Goal: Task Accomplishment & Management: Manage account settings

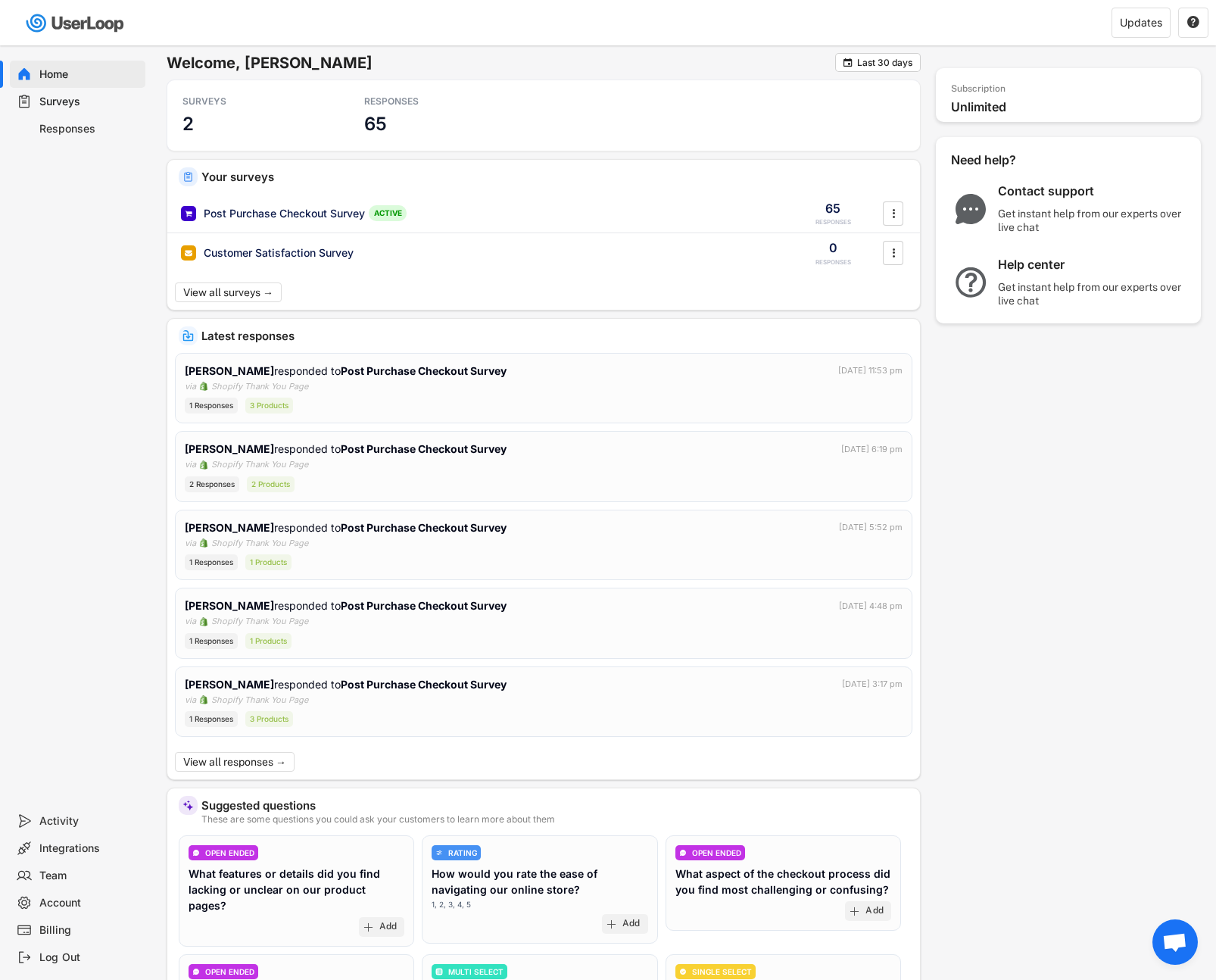
click at [78, 125] on div "Responses" at bounding box center [89, 129] width 100 height 14
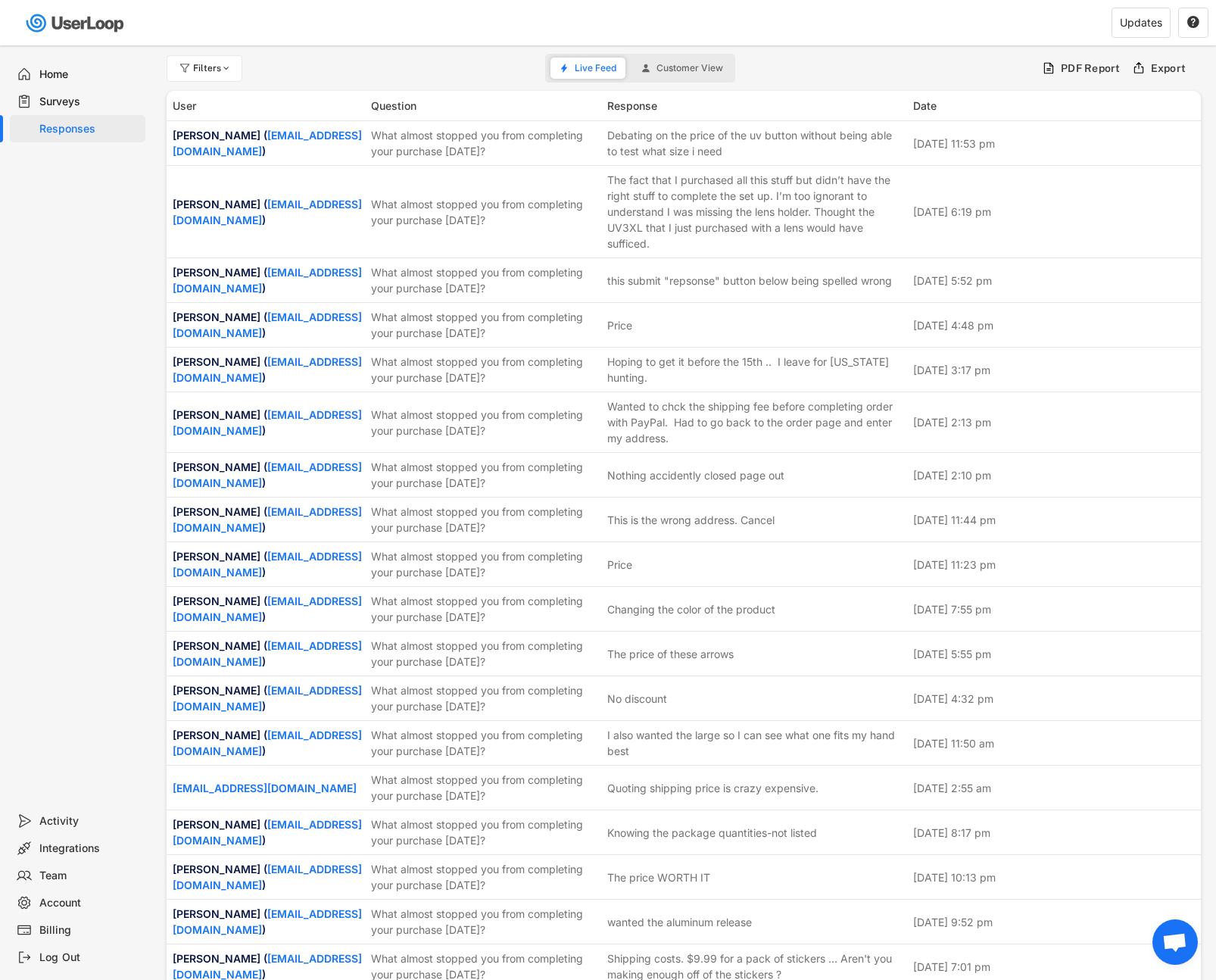
click at [80, 109] on div "Surveys" at bounding box center [89, 102] width 100 height 14
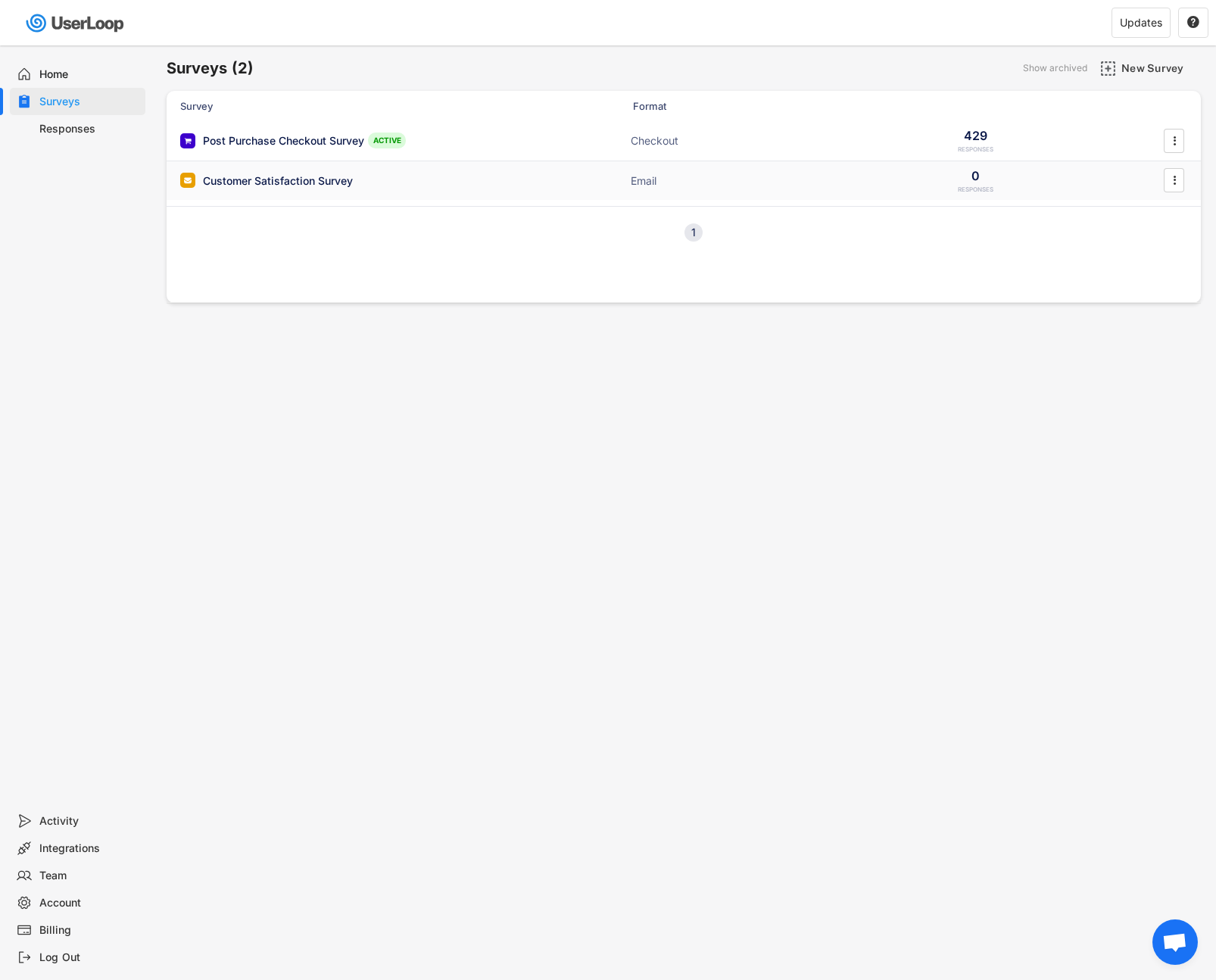
click at [329, 185] on div "Customer Satisfaction Survey" at bounding box center [278, 181] width 150 height 15
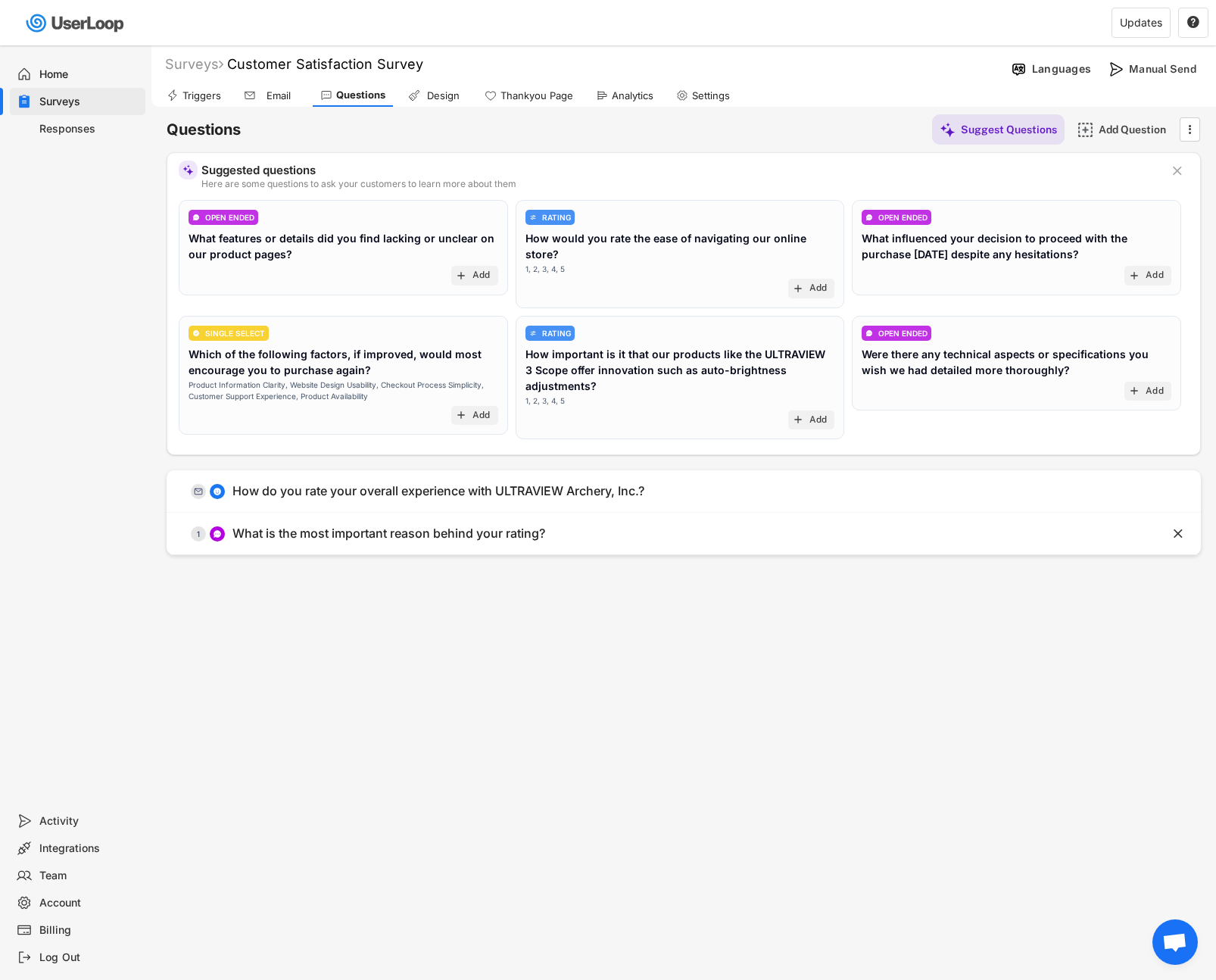
click at [51, 96] on div "Surveys" at bounding box center [89, 102] width 100 height 14
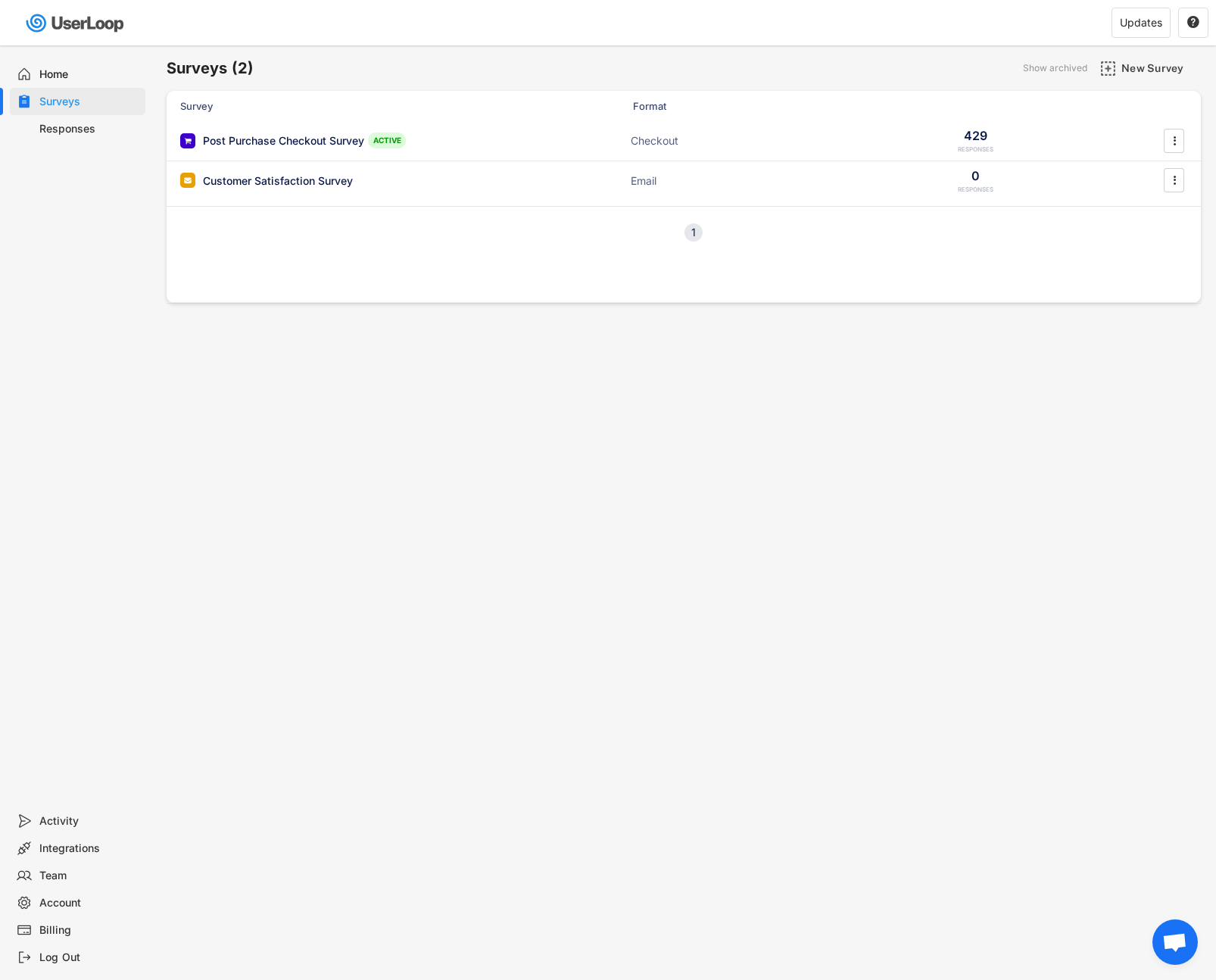
click at [71, 134] on div "Responses" at bounding box center [89, 129] width 100 height 14
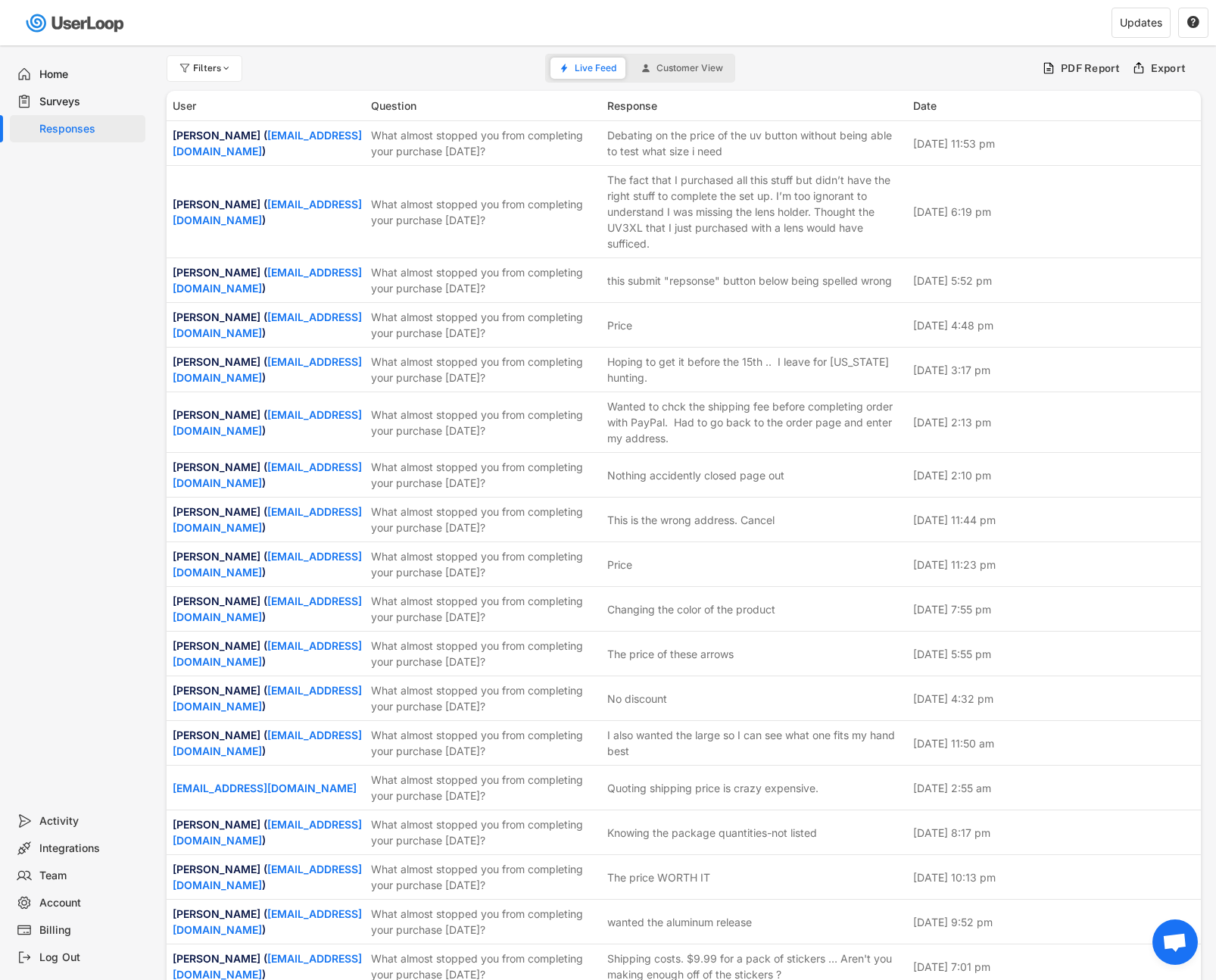
click at [71, 134] on div "Responses" at bounding box center [89, 129] width 100 height 14
click at [68, 98] on div "Surveys" at bounding box center [89, 102] width 100 height 14
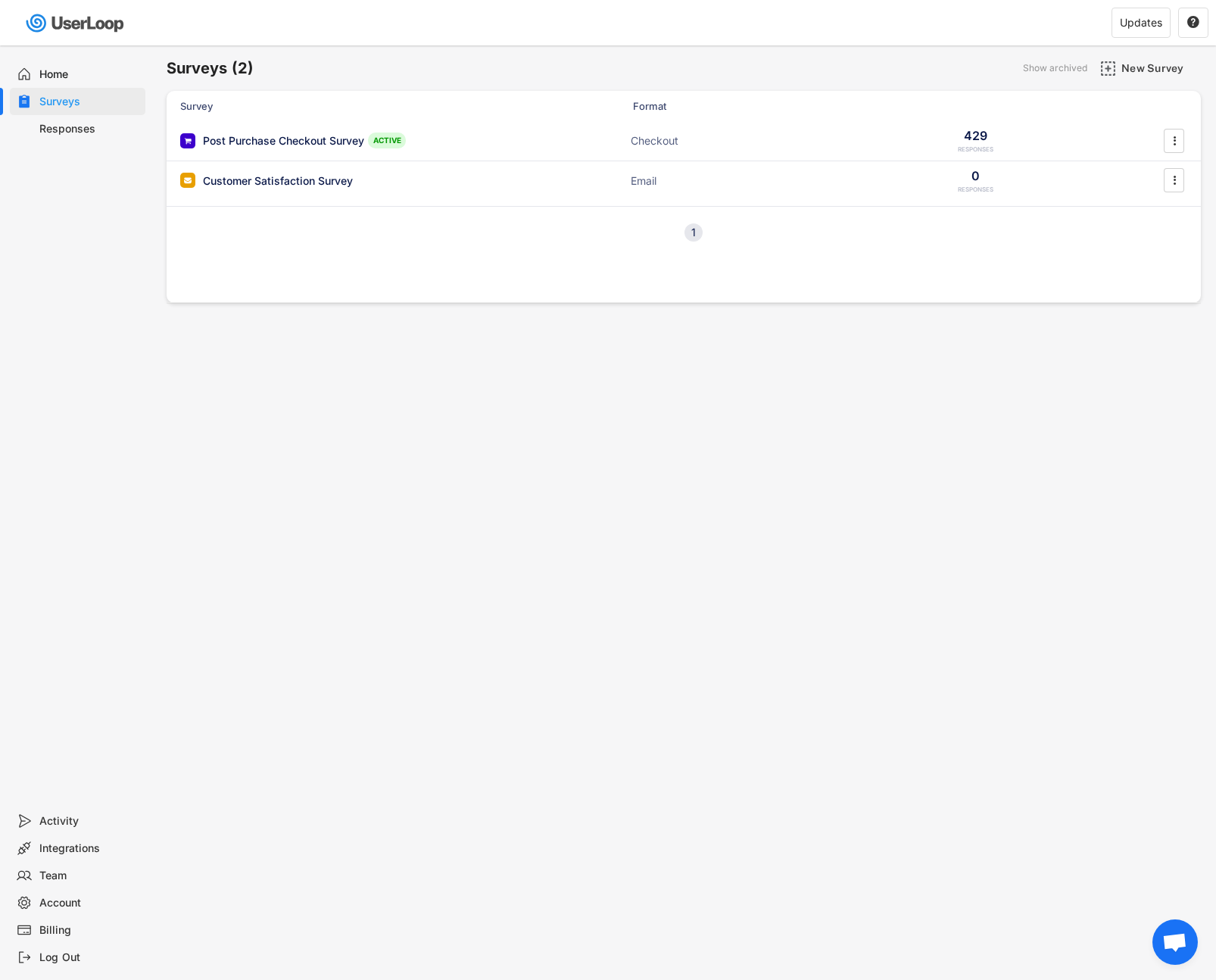
click at [69, 73] on div "Home" at bounding box center [89, 75] width 100 height 14
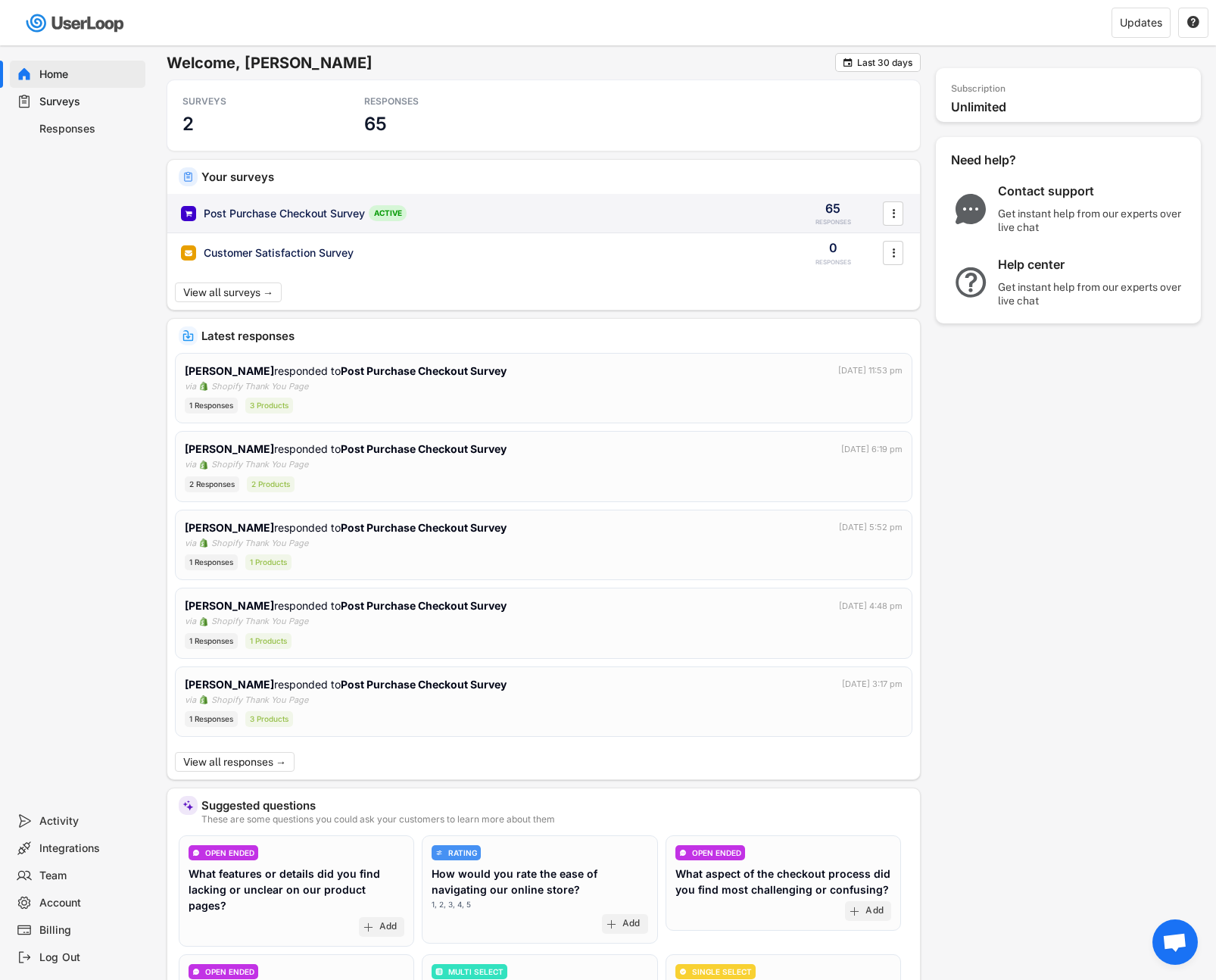
click at [338, 212] on div "Post Purchase Checkout Survey" at bounding box center [284, 213] width 161 height 15
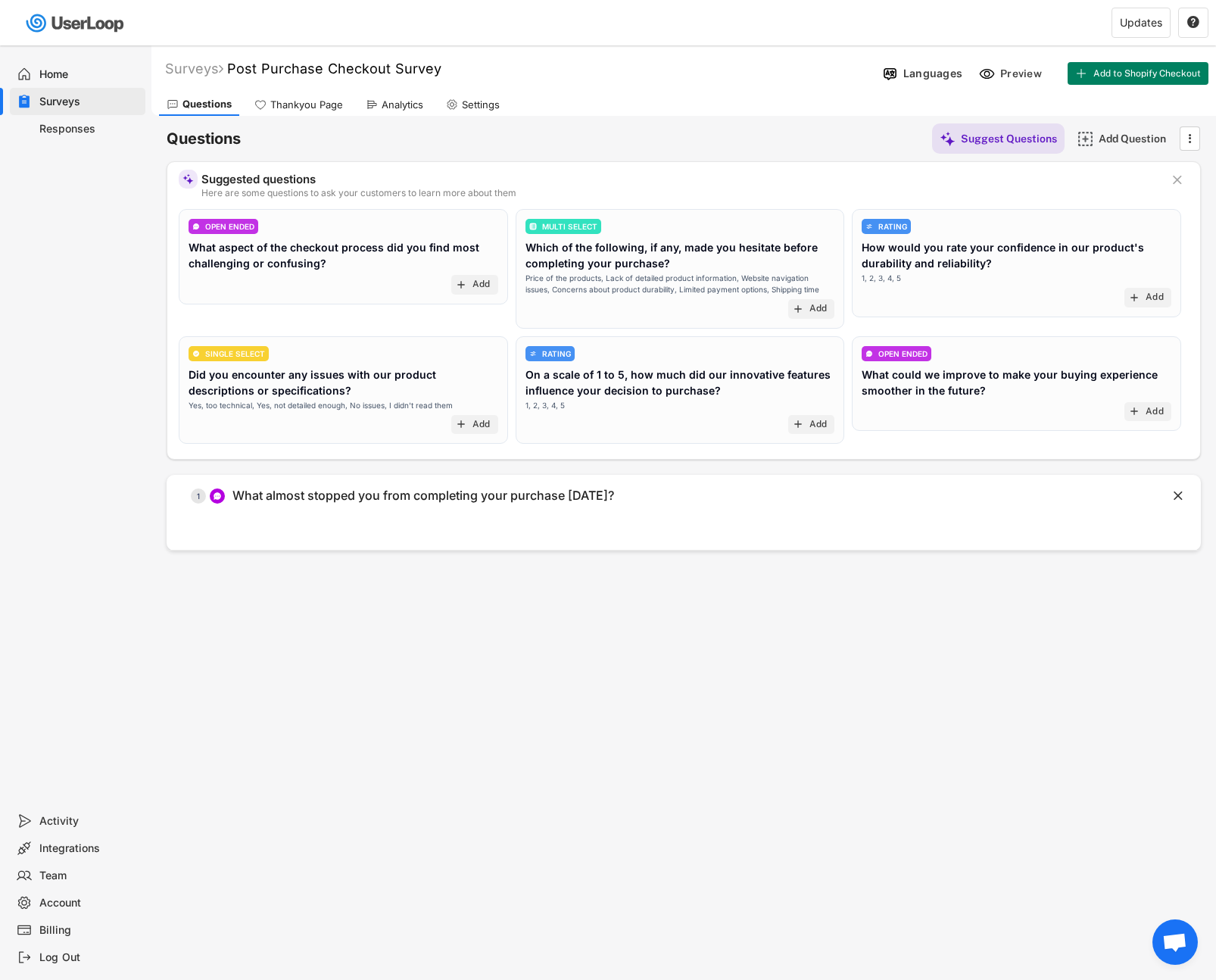
click at [430, 502] on div "What almost stopped you from completing your purchase today?" at bounding box center [423, 495] width 381 height 16
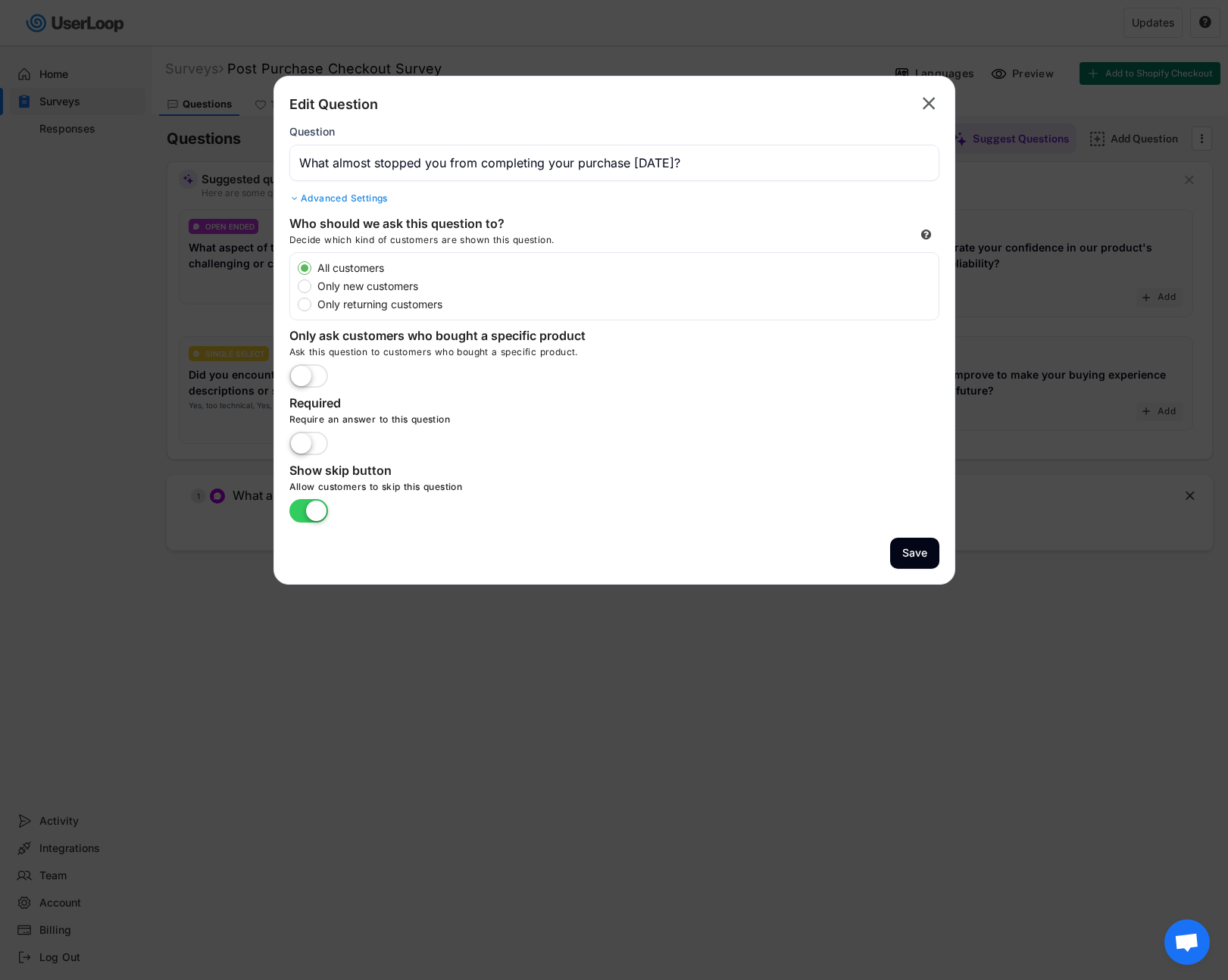
click at [323, 198] on div "Advanced Settings" at bounding box center [614, 199] width 650 height 12
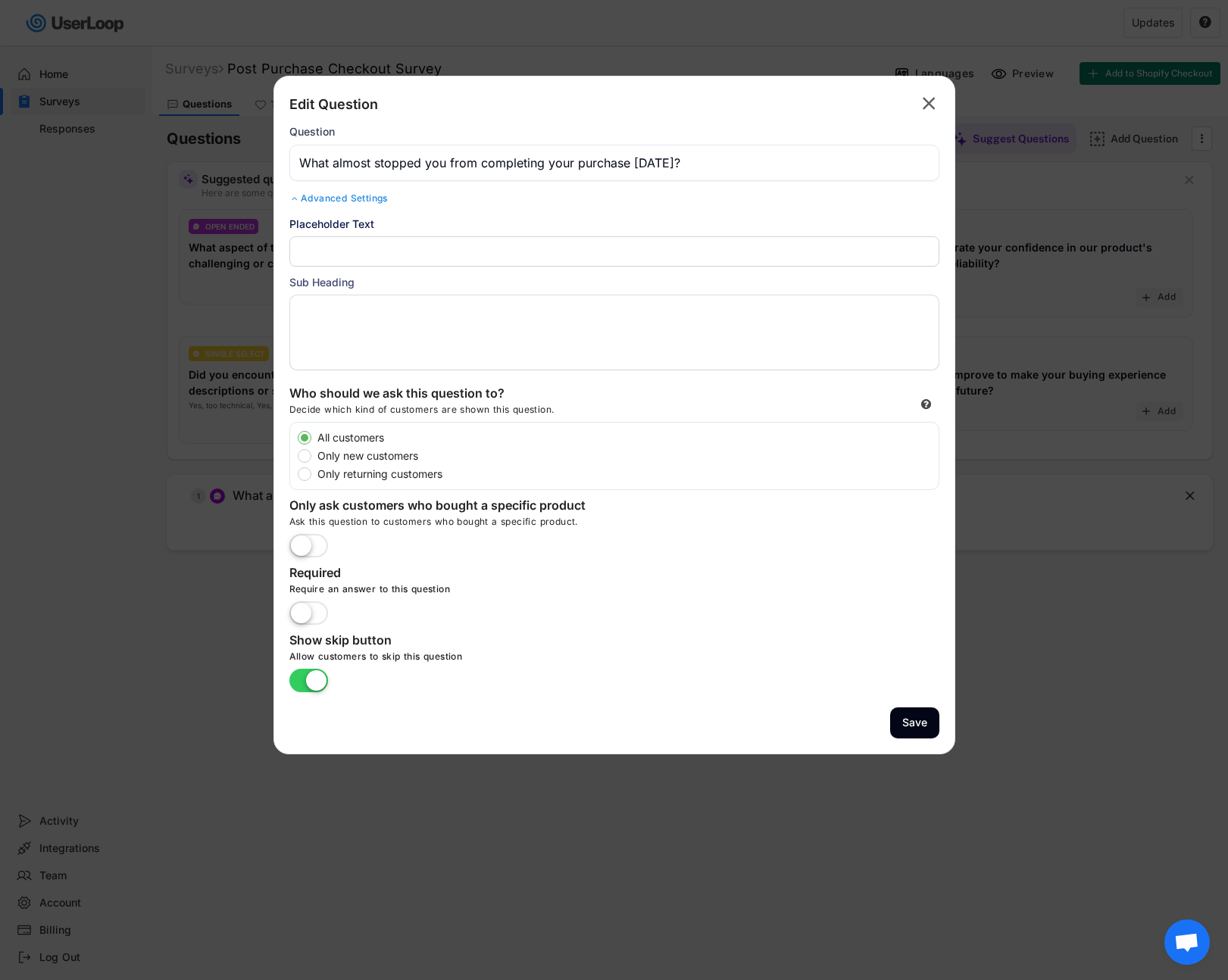
click at [323, 198] on div "Advanced Settings" at bounding box center [614, 199] width 650 height 12
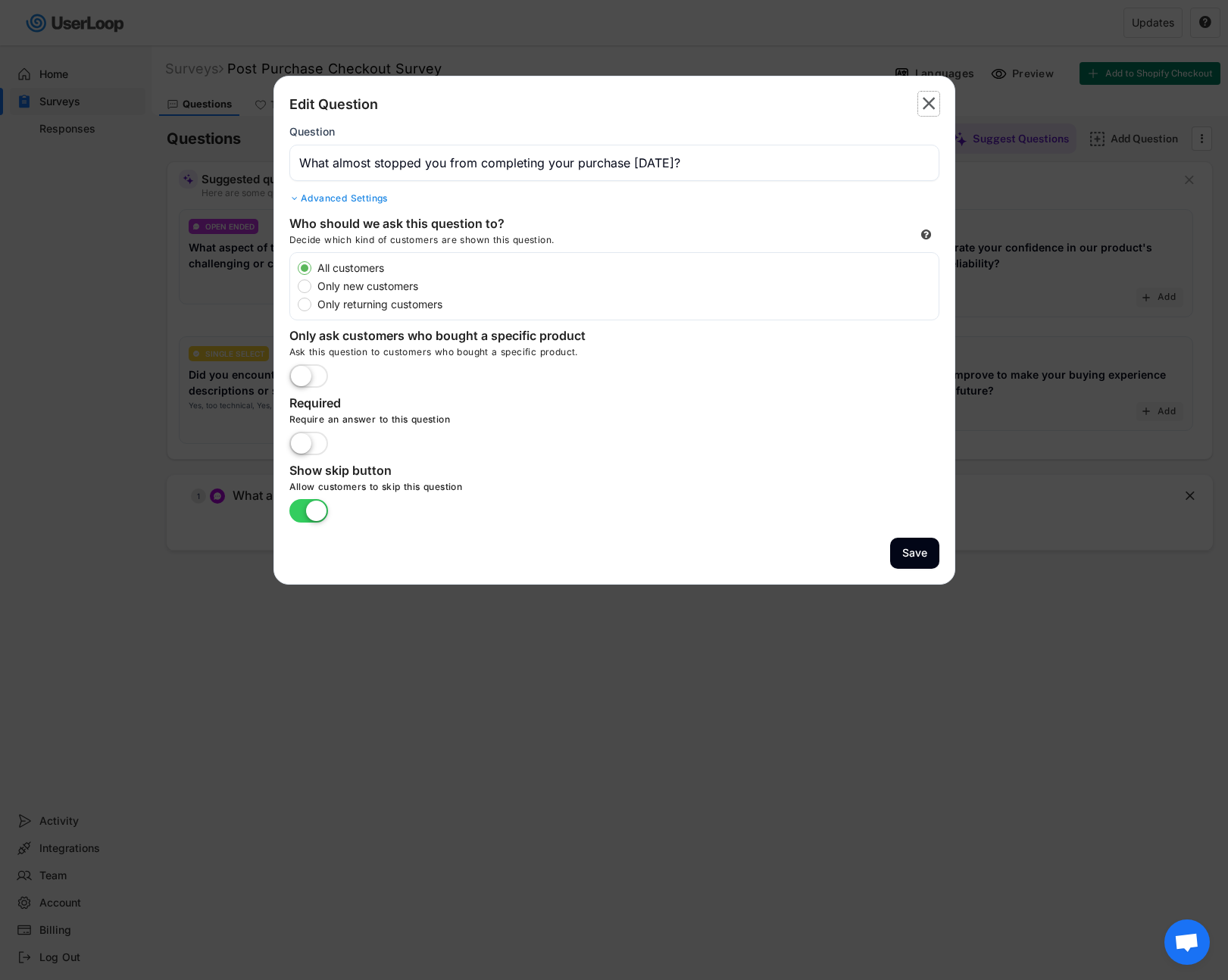
click at [922, 105] on text "" at bounding box center [929, 103] width 12 height 22
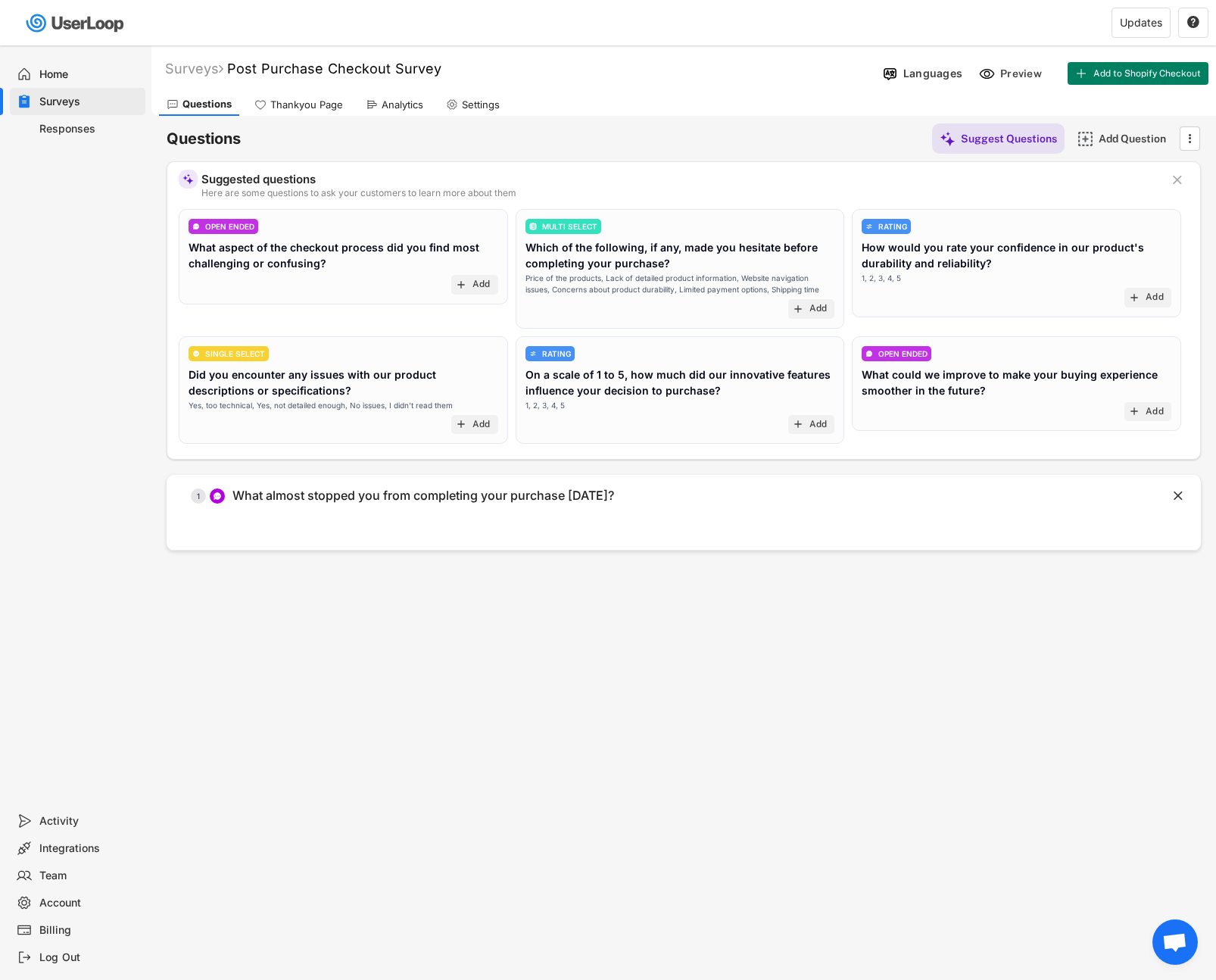
click at [698, 97] on div "Triggers Email Questions Design Thankyou Page Analytics Settings" at bounding box center [683, 102] width 1065 height 27
click at [315, 107] on div "Thankyou Page" at bounding box center [306, 104] width 73 height 12
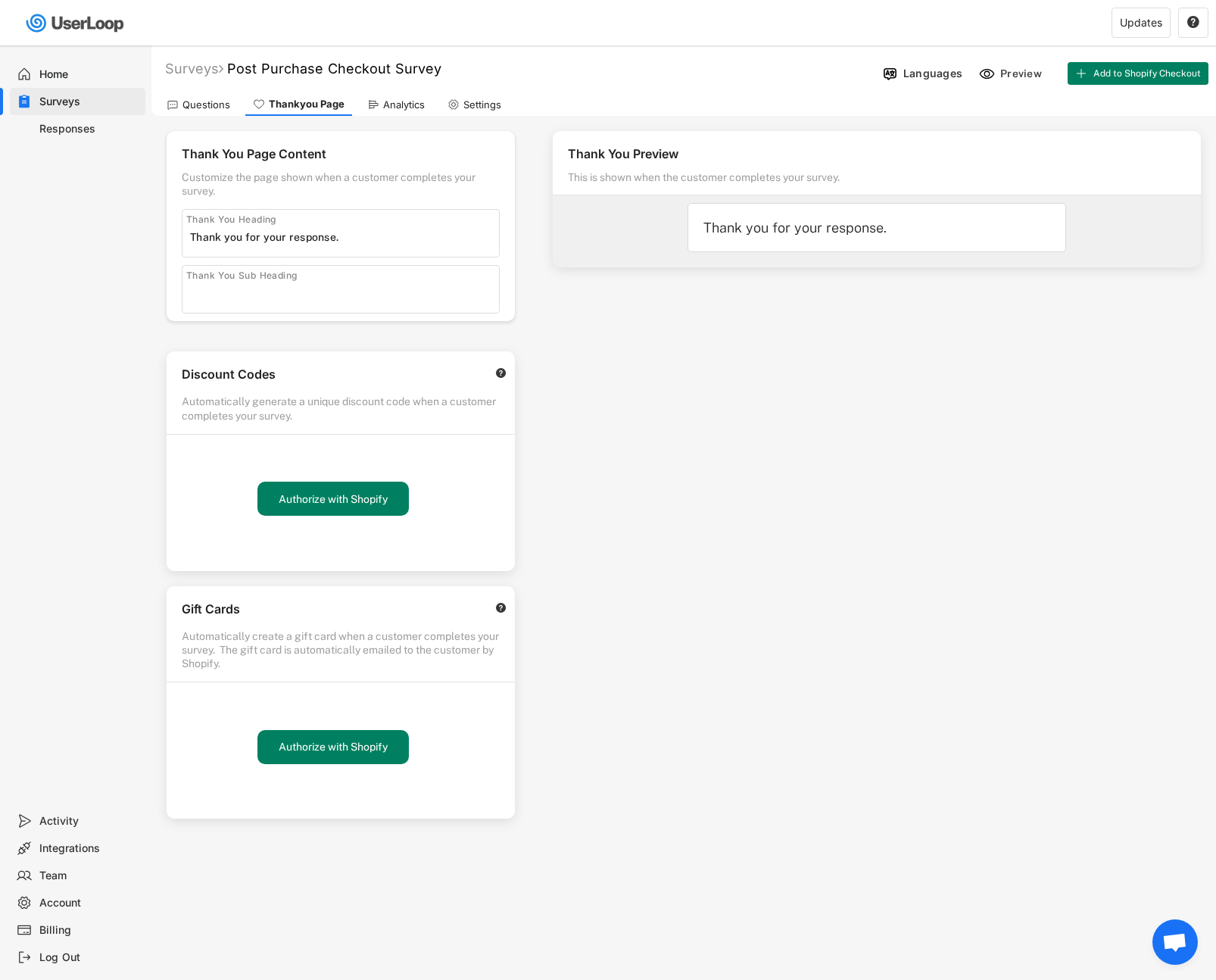
click at [1017, 78] on div "Preview" at bounding box center [1023, 73] width 45 height 13
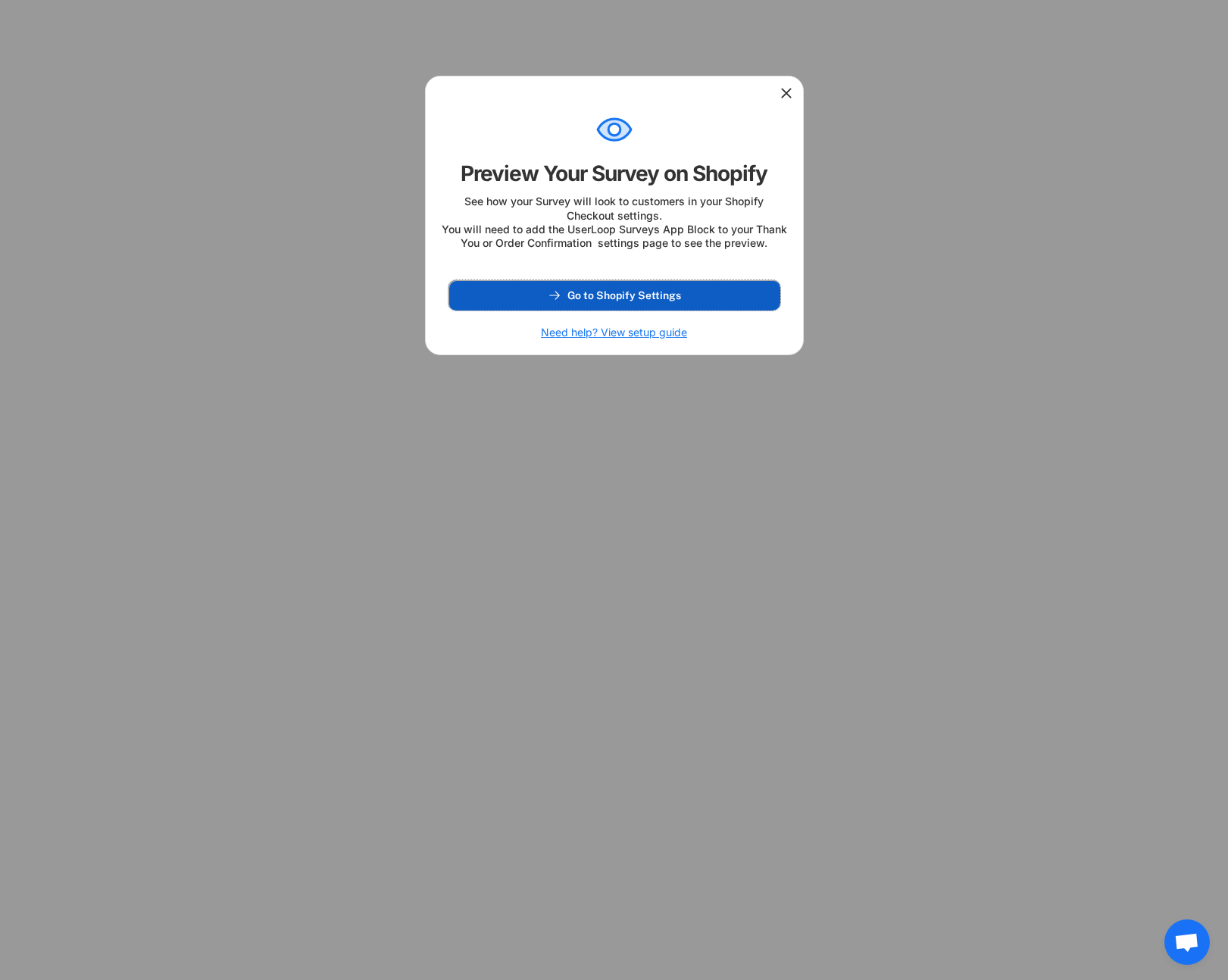
click at [605, 300] on span "Go to Shopify Settings" at bounding box center [624, 296] width 113 height 11
click at [799, 83] on div at bounding box center [614, 92] width 377 height 30
click at [795, 93] on div at bounding box center [614, 92] width 377 height 30
click at [790, 93] on icon at bounding box center [786, 93] width 15 height 15
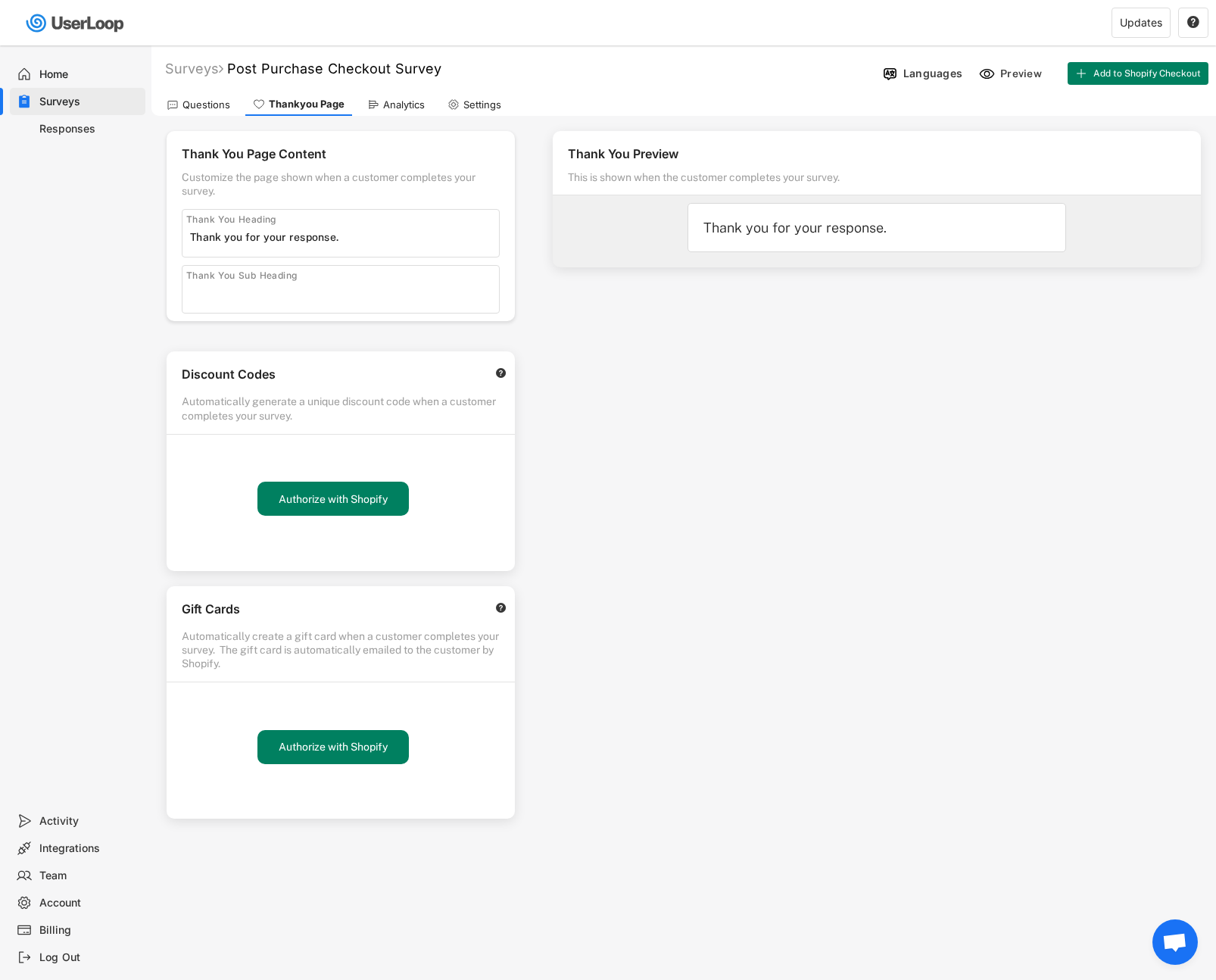
click at [483, 102] on div "Settings" at bounding box center [482, 104] width 37 height 12
select select ""weekly""
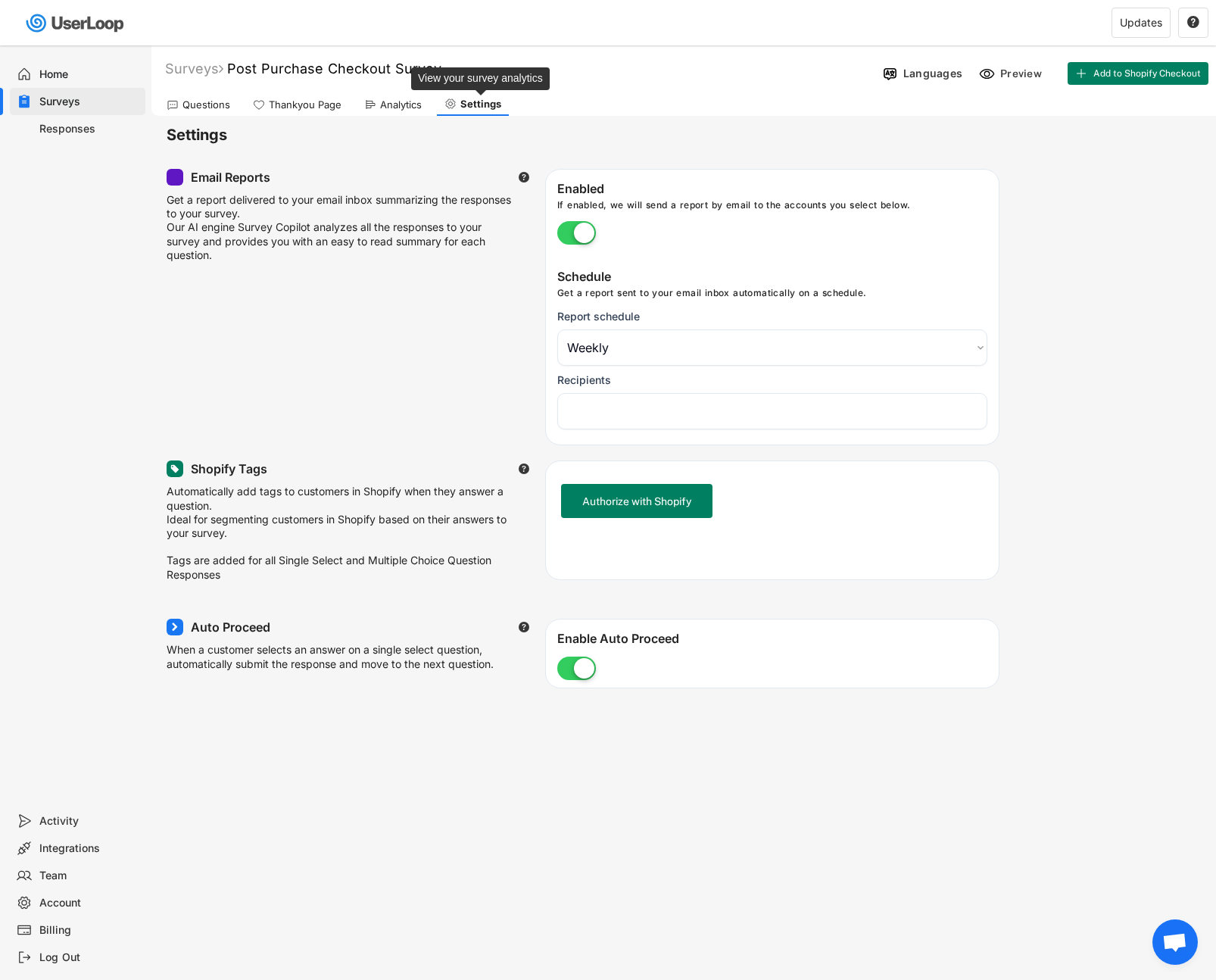
select select "1348695171700984260__LOOKUP__1745414265060x151123855274571070"
click at [232, 110] on div "Questions" at bounding box center [198, 104] width 78 height 22
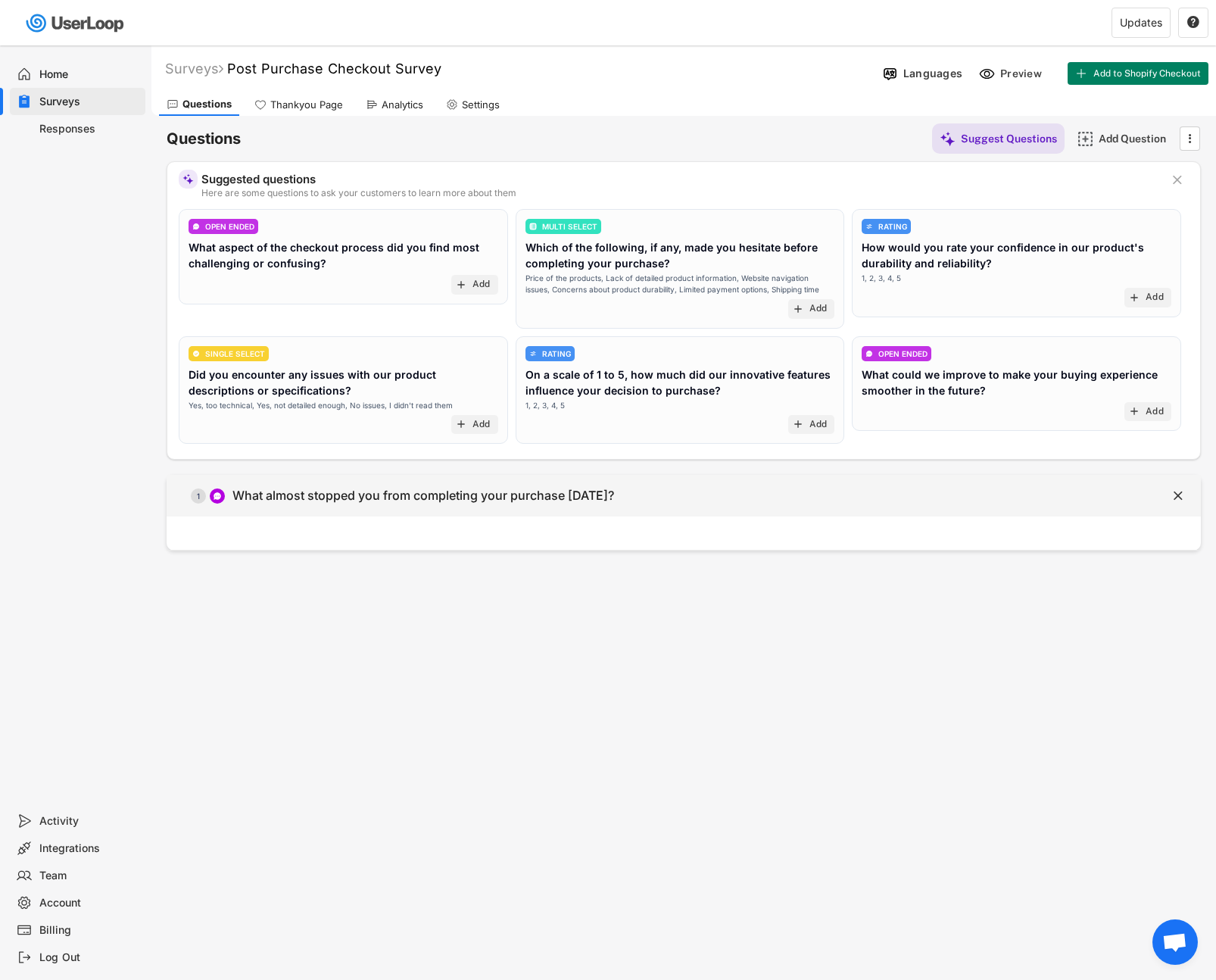
click at [372, 485] on div "  1 What almost stopped you from completing your purchase today?" at bounding box center [646, 495] width 959 height 34
type input "What almost stopped you from completing your purchase today?"
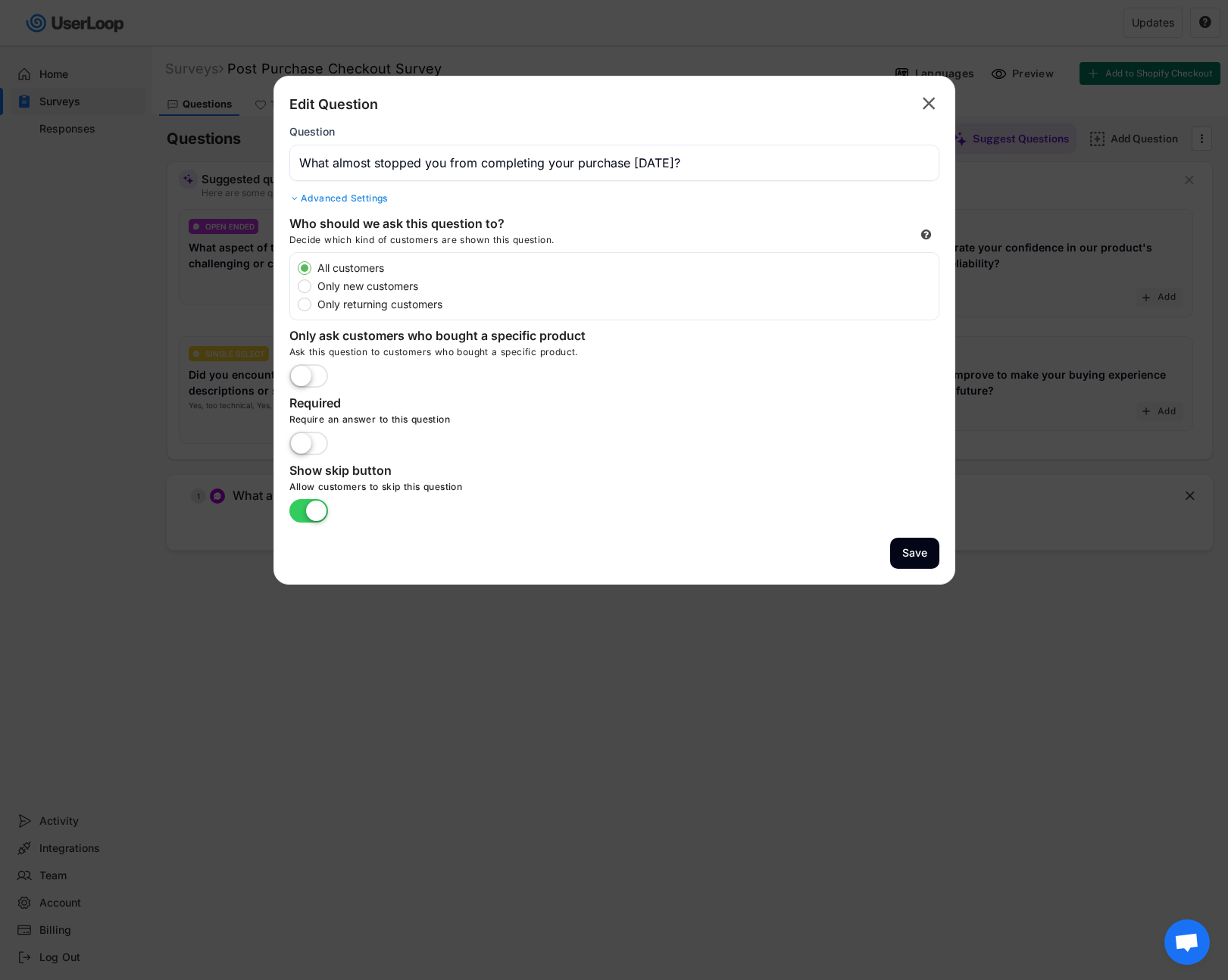
click at [63, 377] on div at bounding box center [614, 490] width 1228 height 980
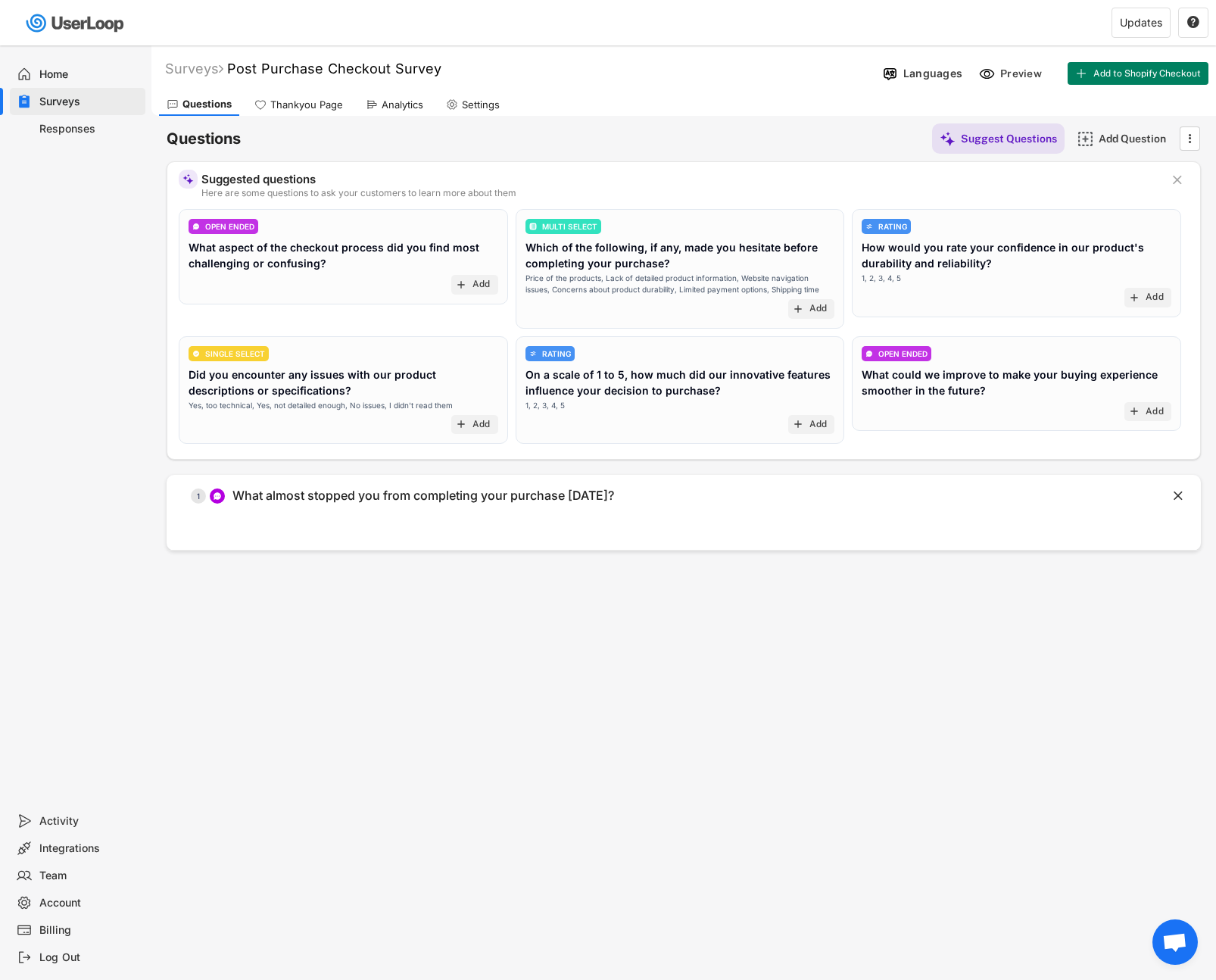
click at [53, 143] on div "Home Surveys Responses" at bounding box center [76, 426] width 151 height 762
click at [53, 138] on div "Responses" at bounding box center [78, 128] width 135 height 28
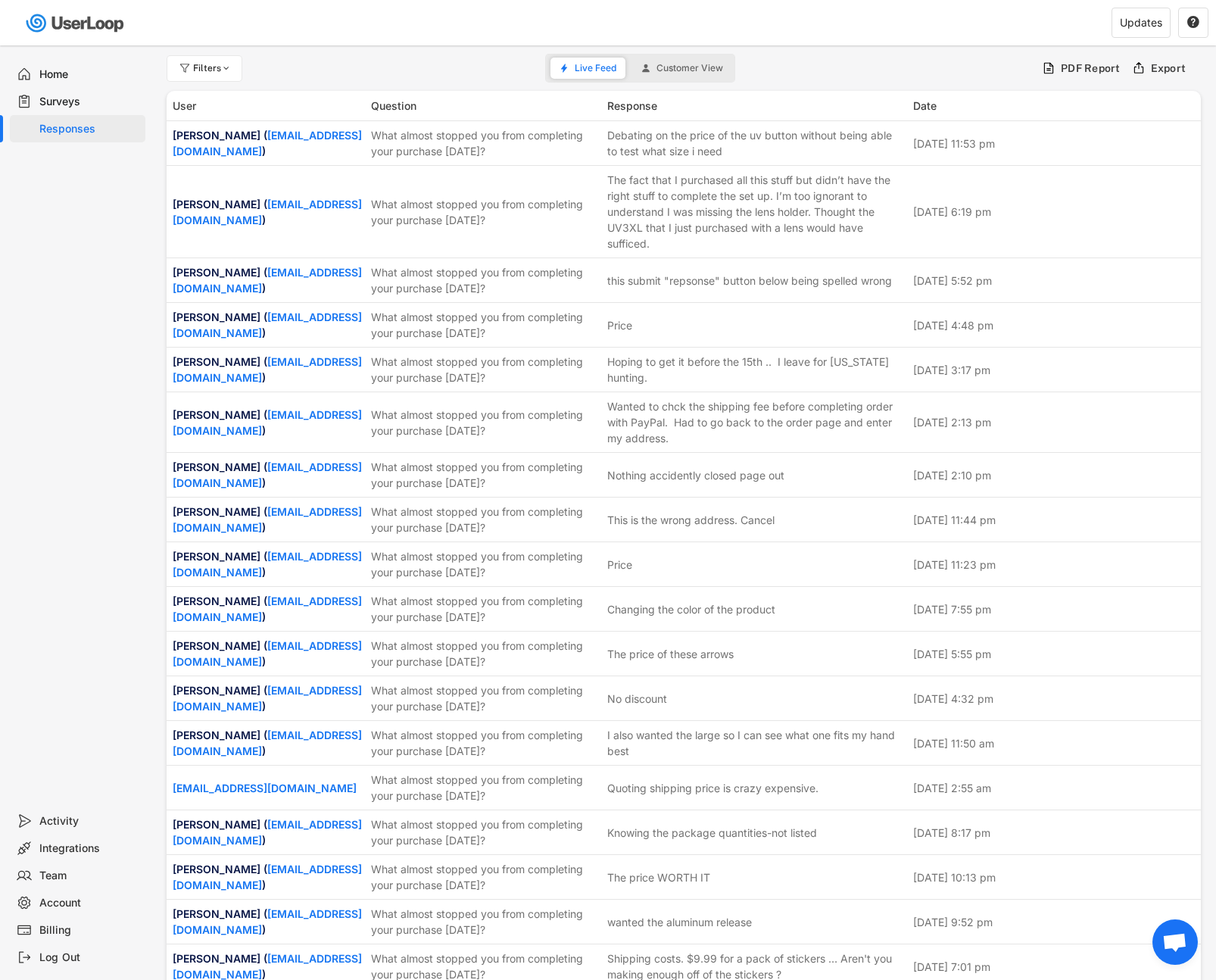
click at [55, 103] on div "Surveys" at bounding box center [89, 102] width 100 height 14
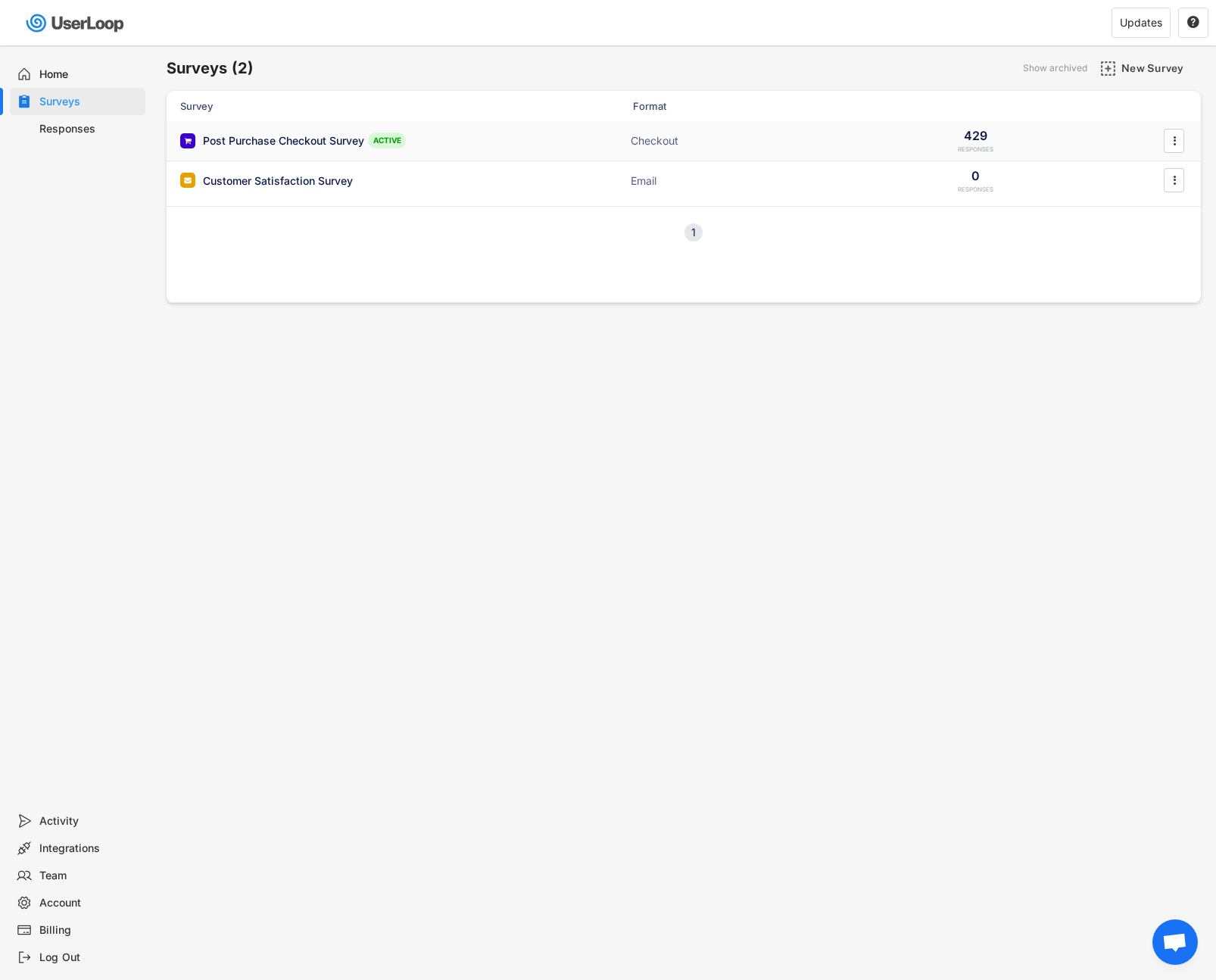
click at [1163, 139] on div "" at bounding box center [1174, 140] width 27 height 24
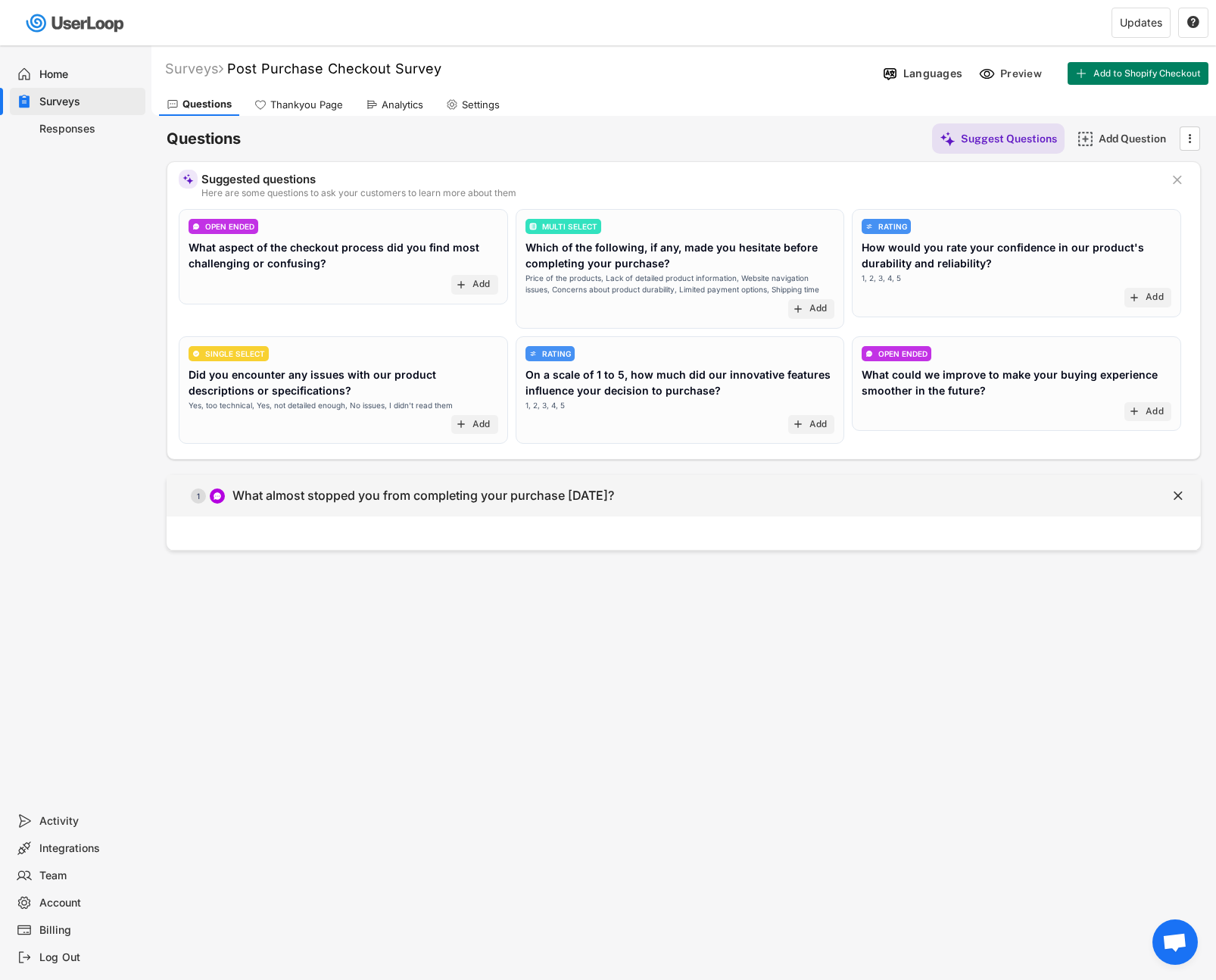
click at [664, 490] on div "  1 What almost stopped you from completing your purchase today?" at bounding box center [646, 495] width 959 height 34
type input "What almost stopped you from completing your purchase today?"
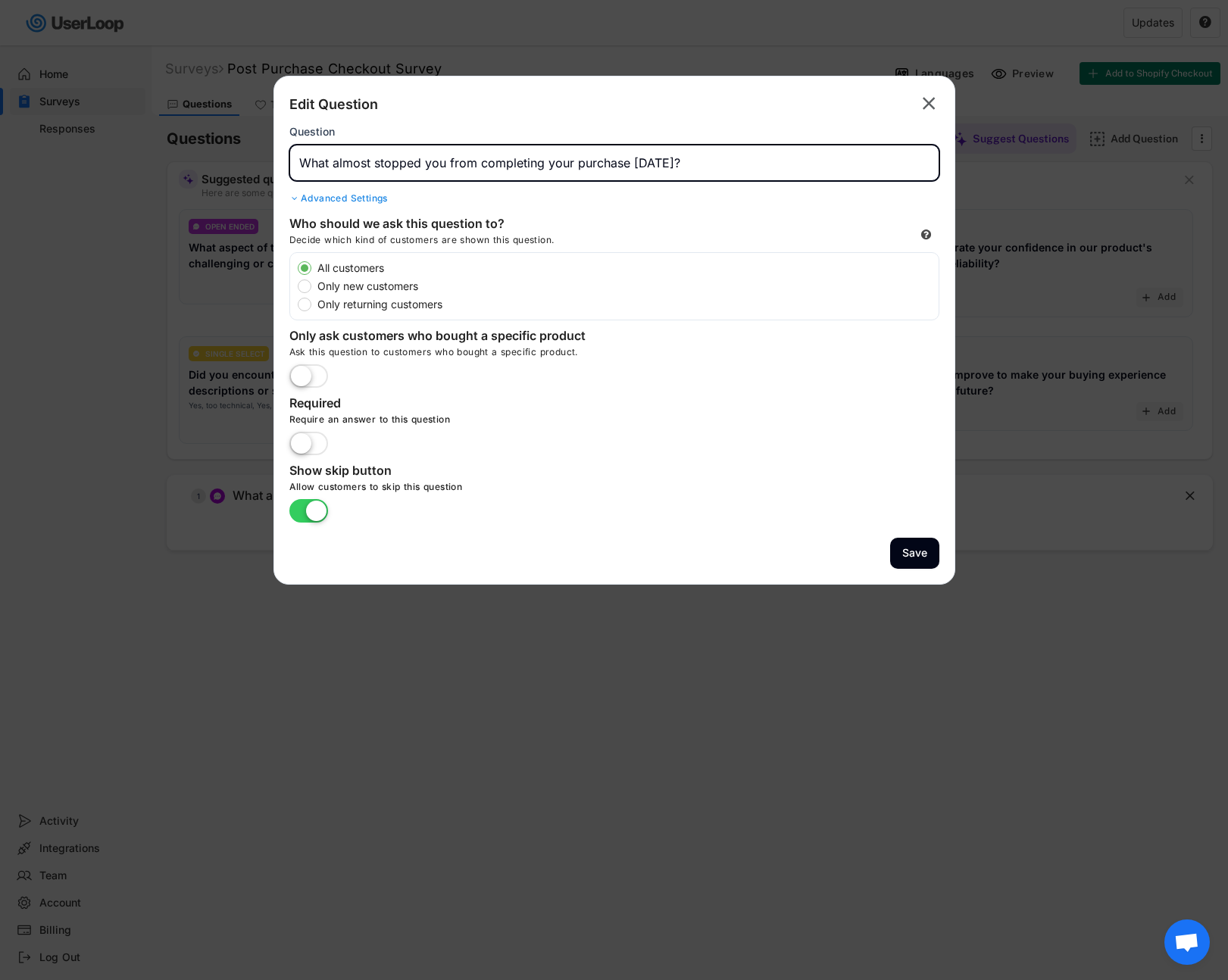
click at [529, 158] on input "input" at bounding box center [614, 162] width 650 height 37
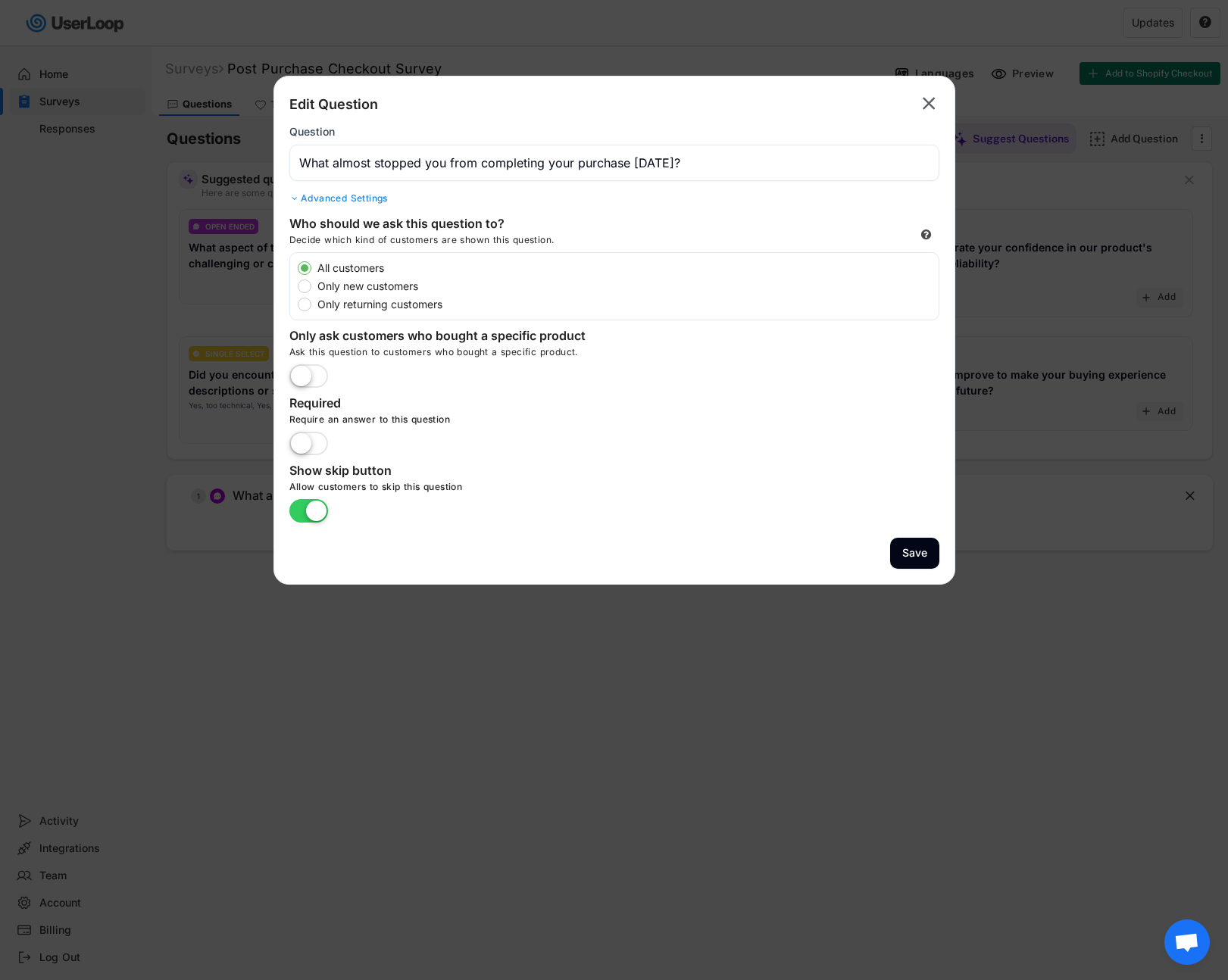
click at [360, 198] on div "Advanced Settings" at bounding box center [614, 199] width 650 height 12
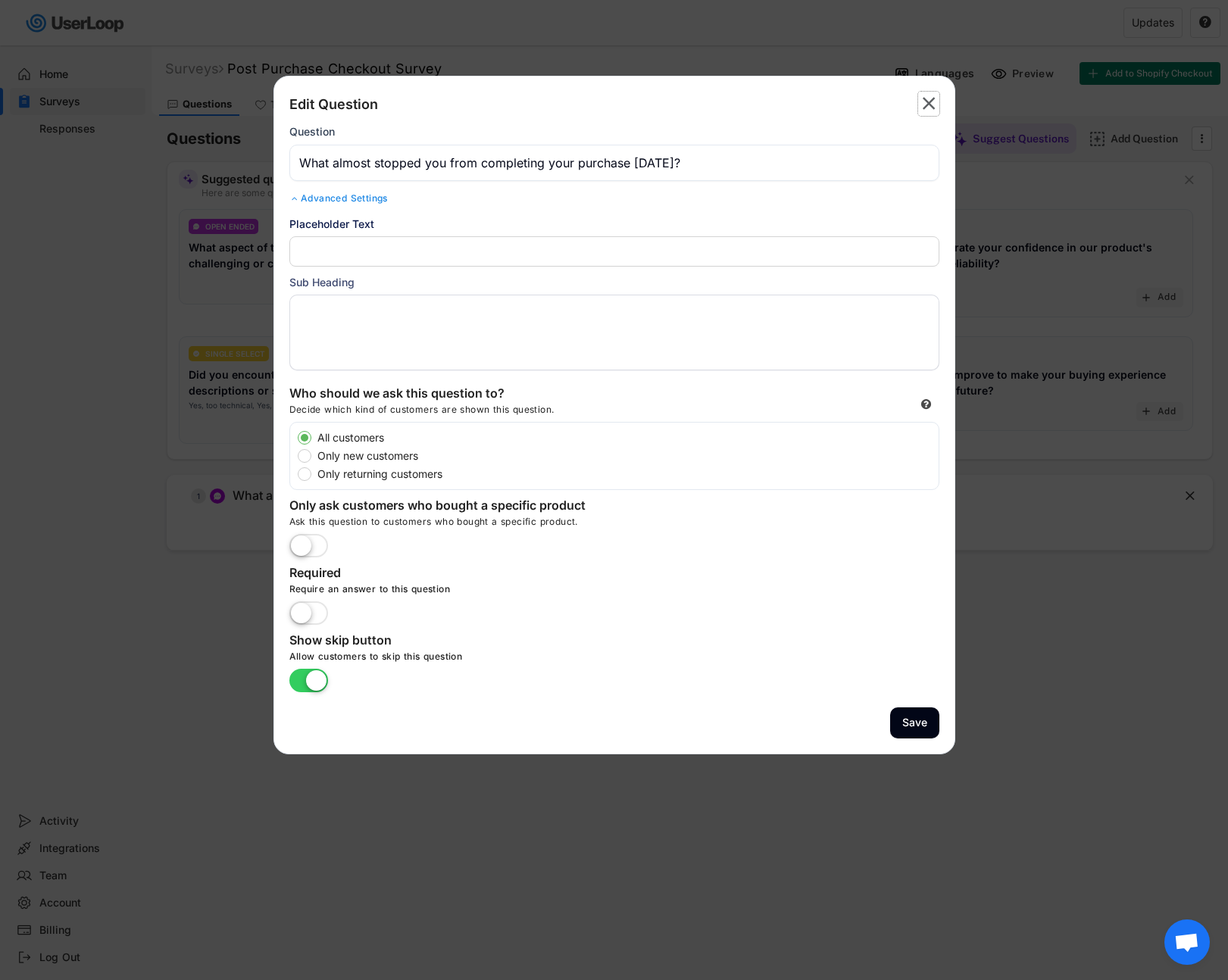
click at [926, 109] on text "" at bounding box center [929, 103] width 12 height 22
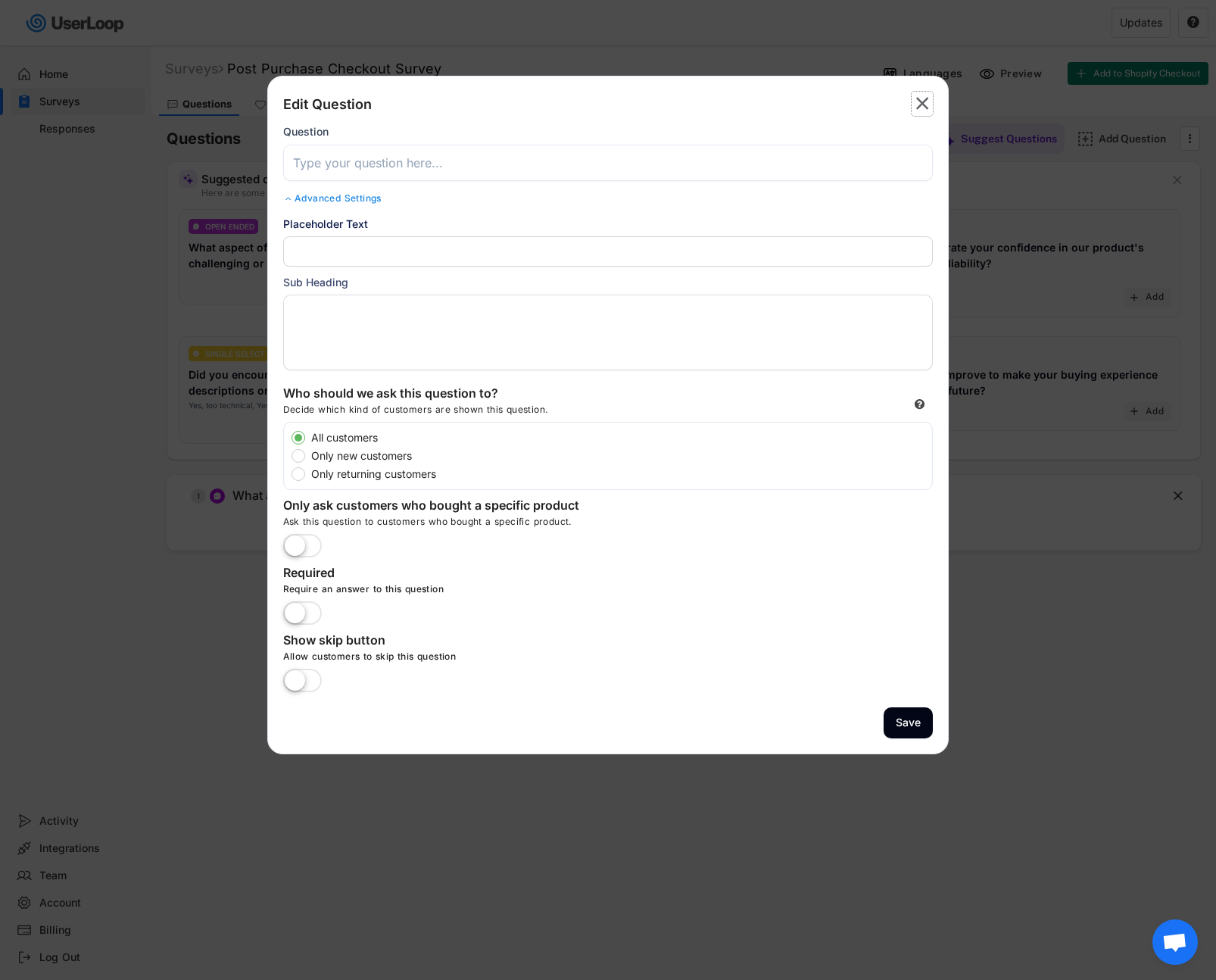
click at [926, 109] on text "" at bounding box center [922, 103] width 12 height 22
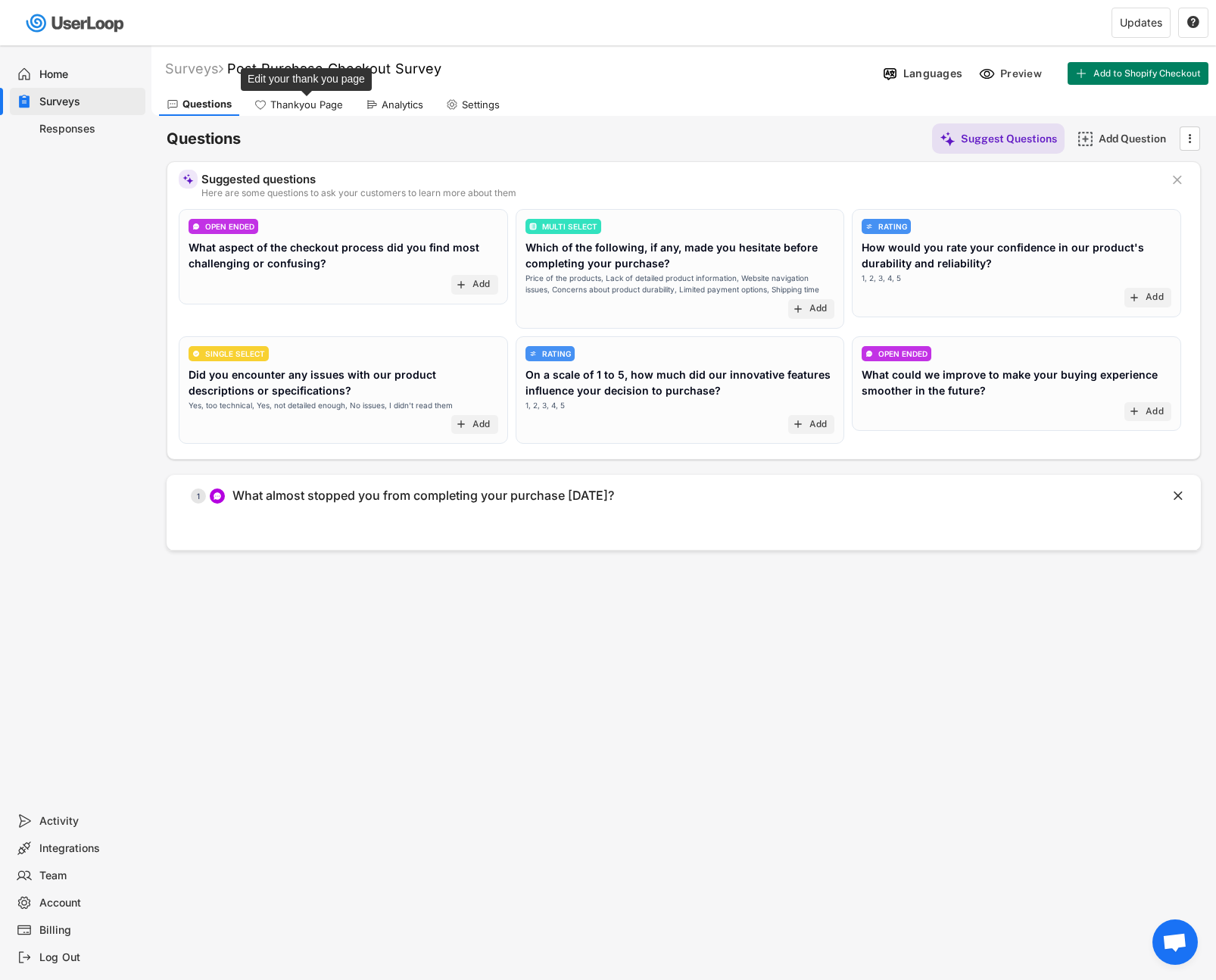
click at [296, 101] on div "Thankyou Page" at bounding box center [306, 104] width 73 height 12
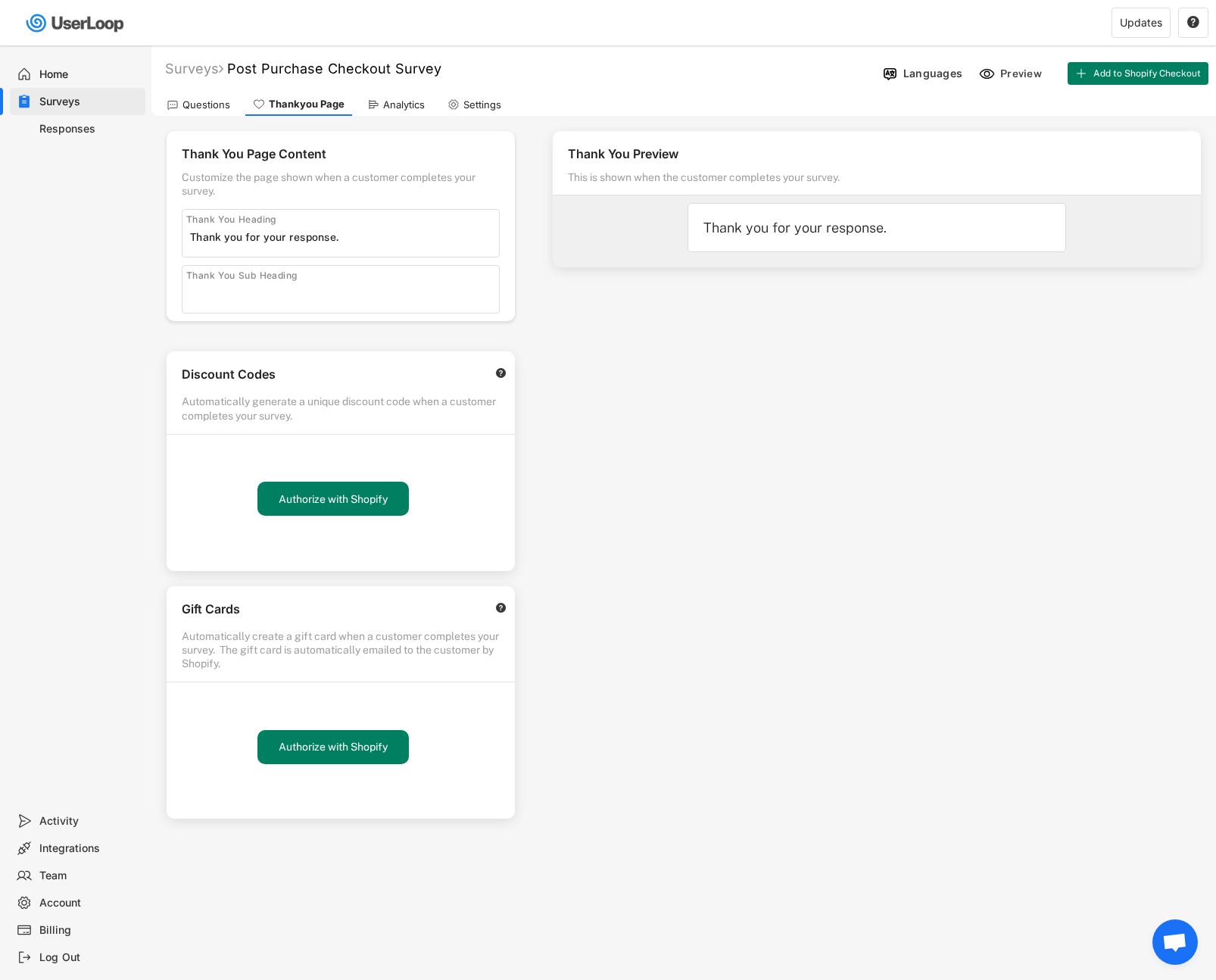
click at [865, 228] on div "Thank you for your response." at bounding box center [877, 228] width 347 height 18
click at [659, 162] on div "Thank You Preview" at bounding box center [877, 156] width 618 height 20
click at [373, 386] on div "Discount Codes" at bounding box center [331, 376] width 298 height 20
click at [390, 658] on div "Automatically create a gift card when a customer completes your survey. The gif…" at bounding box center [340, 649] width 318 height 42
click at [399, 99] on div "Analytics" at bounding box center [404, 104] width 42 height 12
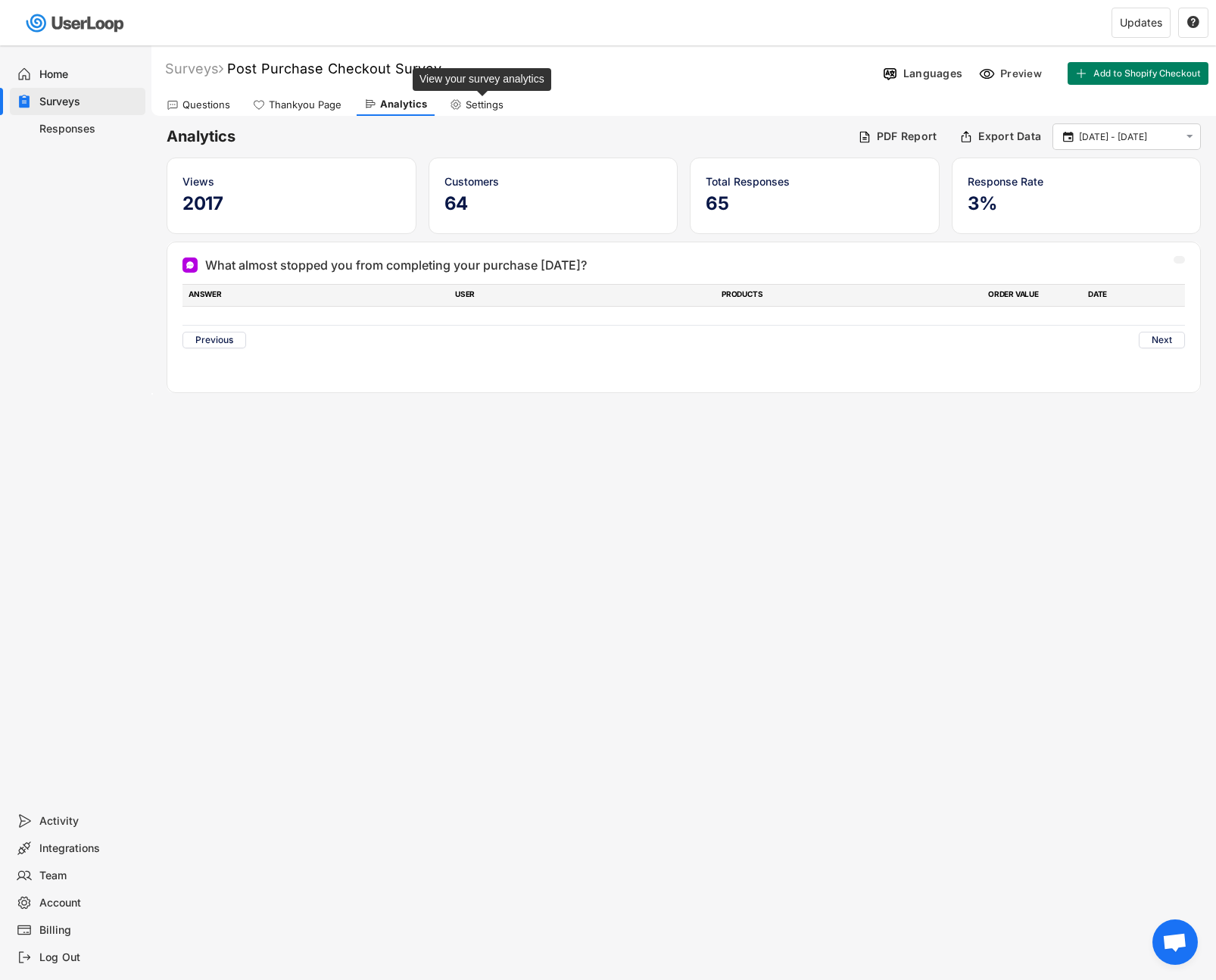
click at [477, 103] on div "Settings" at bounding box center [485, 104] width 37 height 12
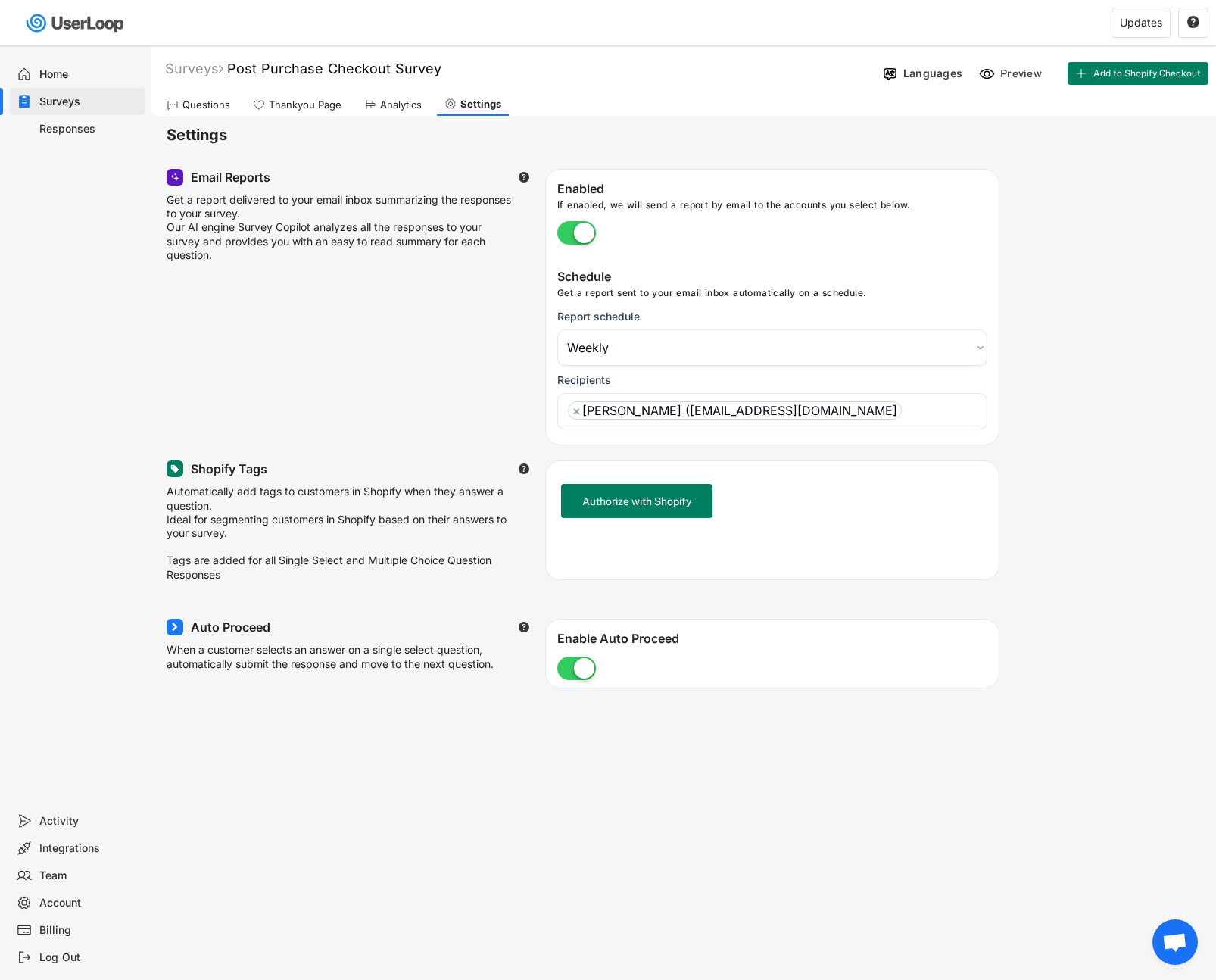
click at [48, 122] on div "Responses" at bounding box center [89, 129] width 100 height 14
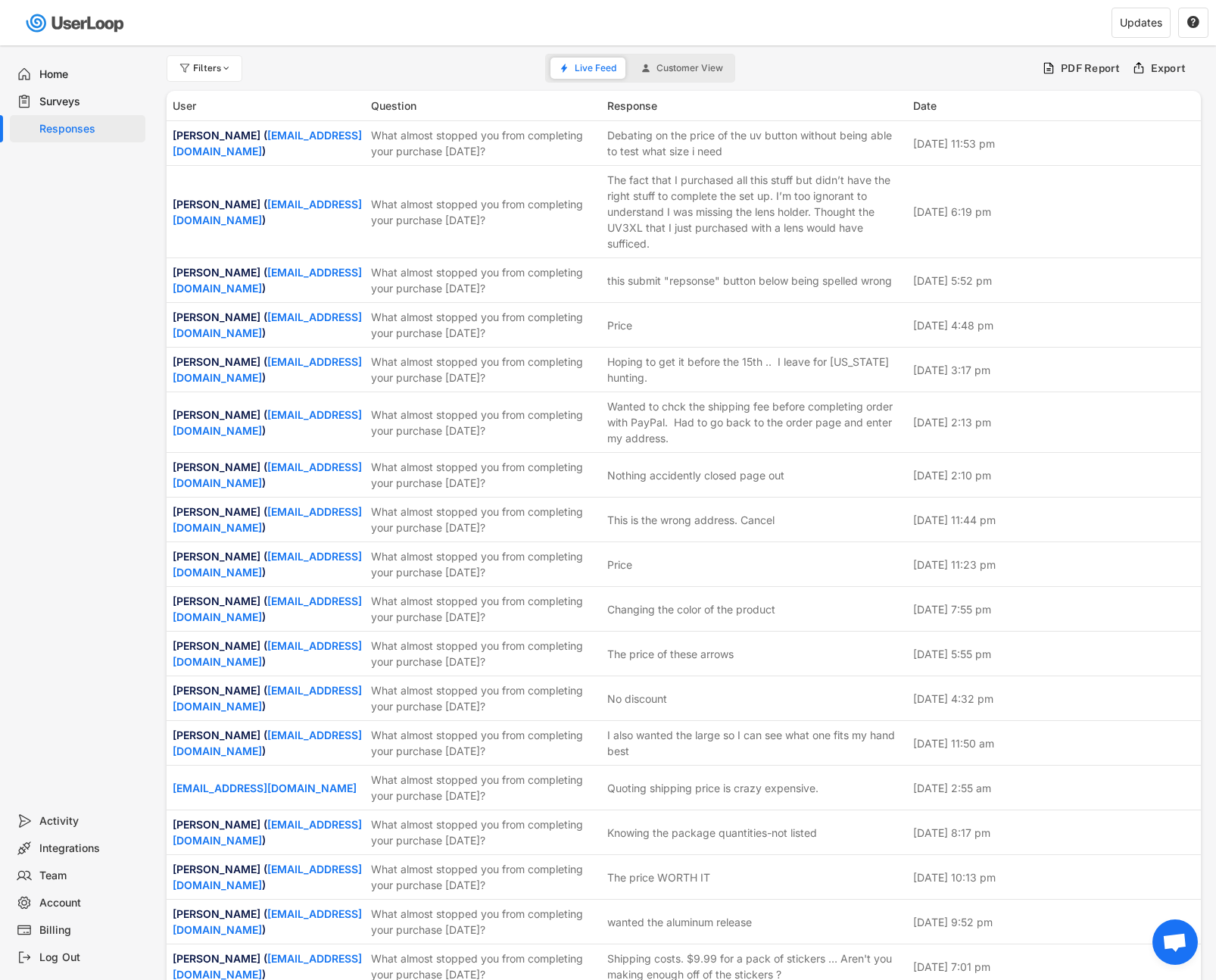
click at [53, 76] on div "Home" at bounding box center [89, 75] width 100 height 14
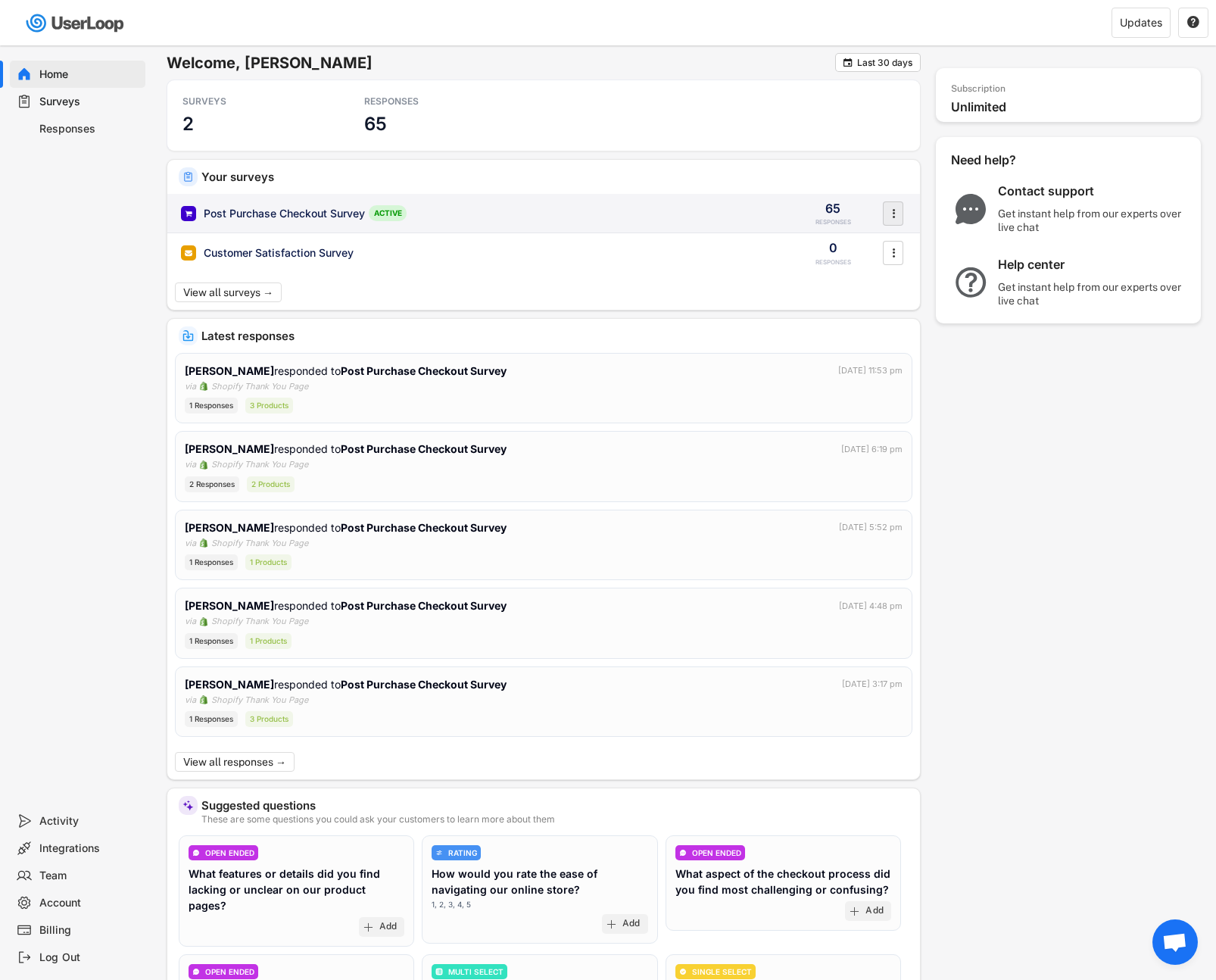
click at [887, 209] on icon "" at bounding box center [893, 213] width 15 height 22
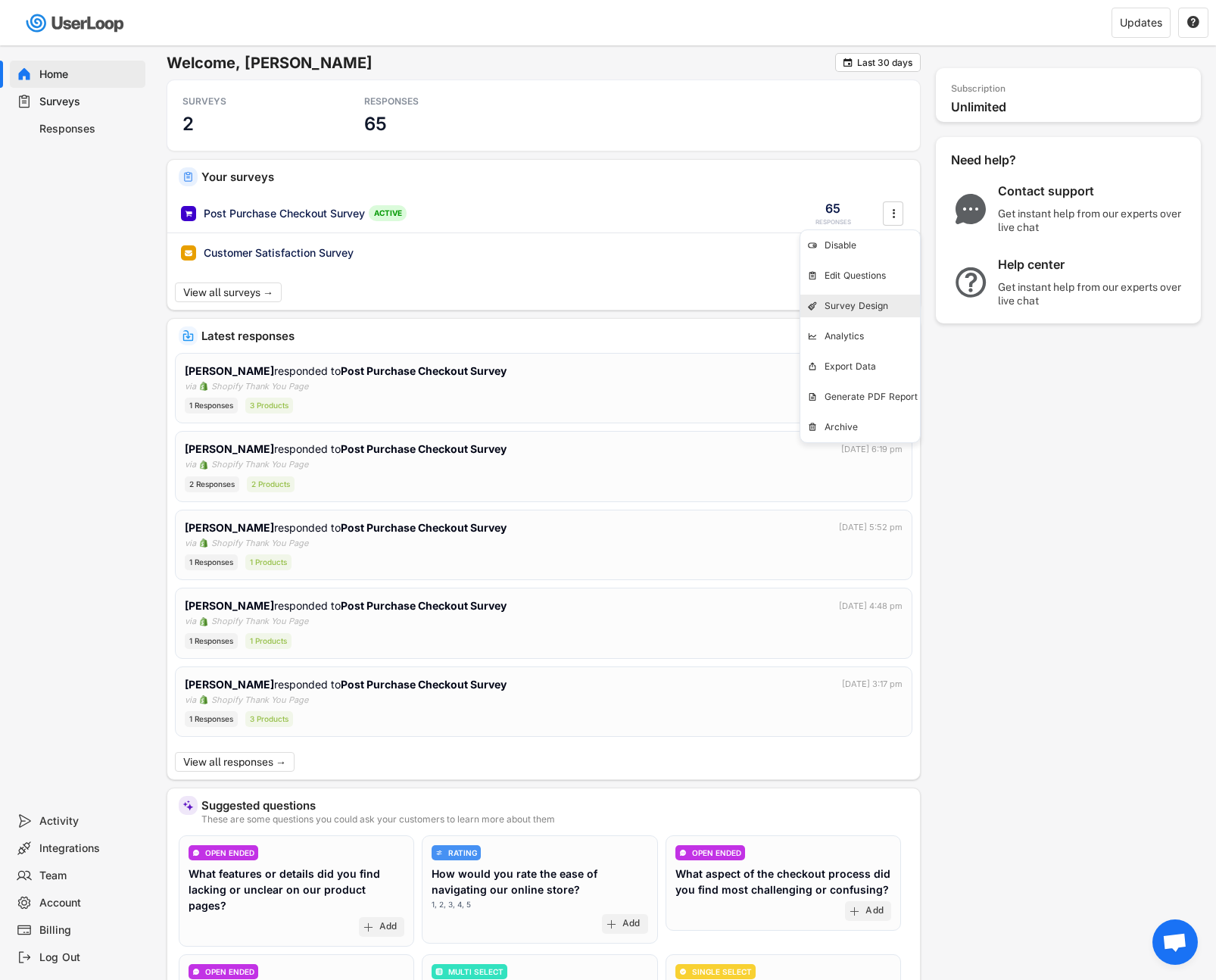
click at [855, 306] on div "Survey Design" at bounding box center [872, 306] width 95 height 12
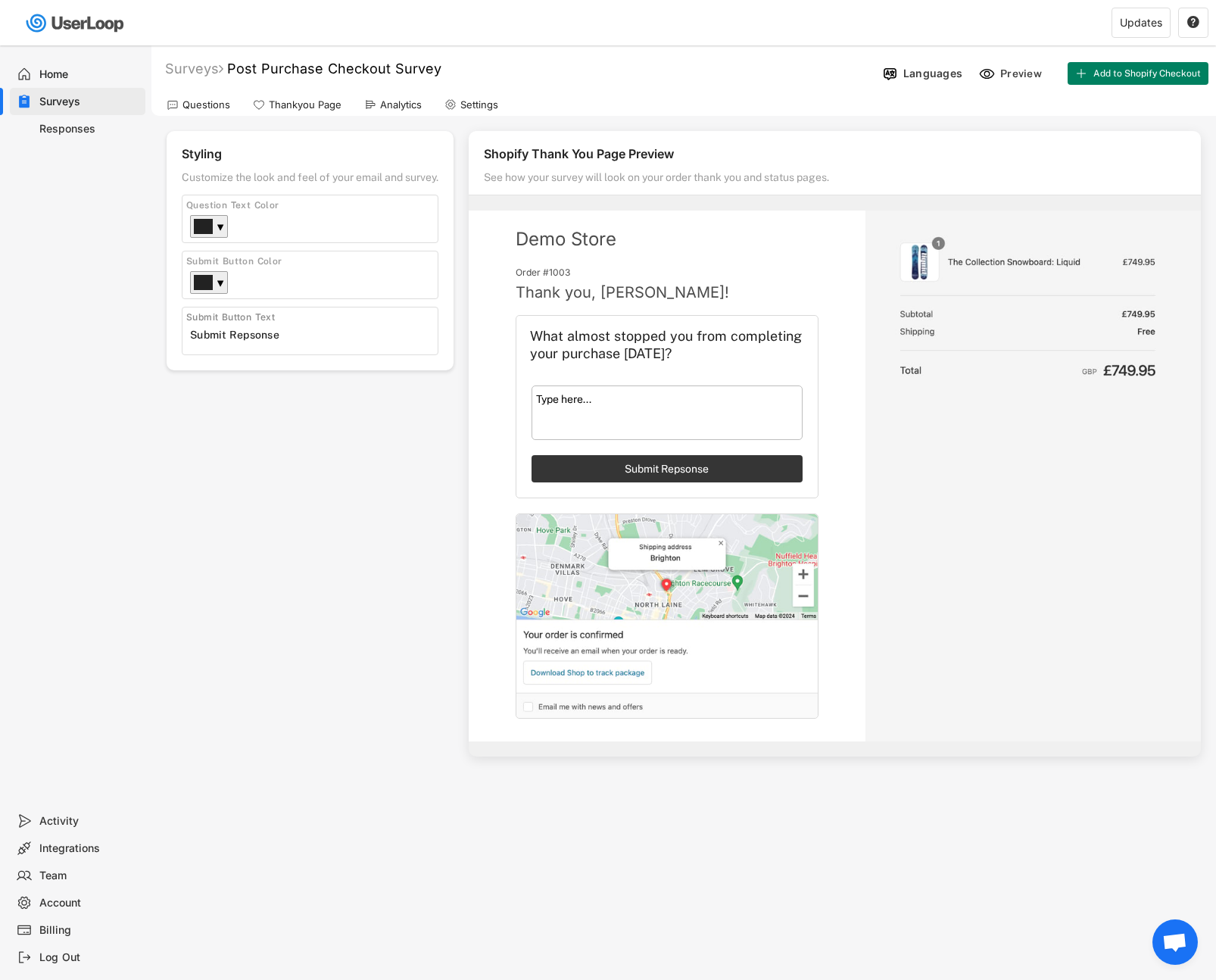
click at [668, 471] on button "Submit Repsonse" at bounding box center [667, 469] width 271 height 28
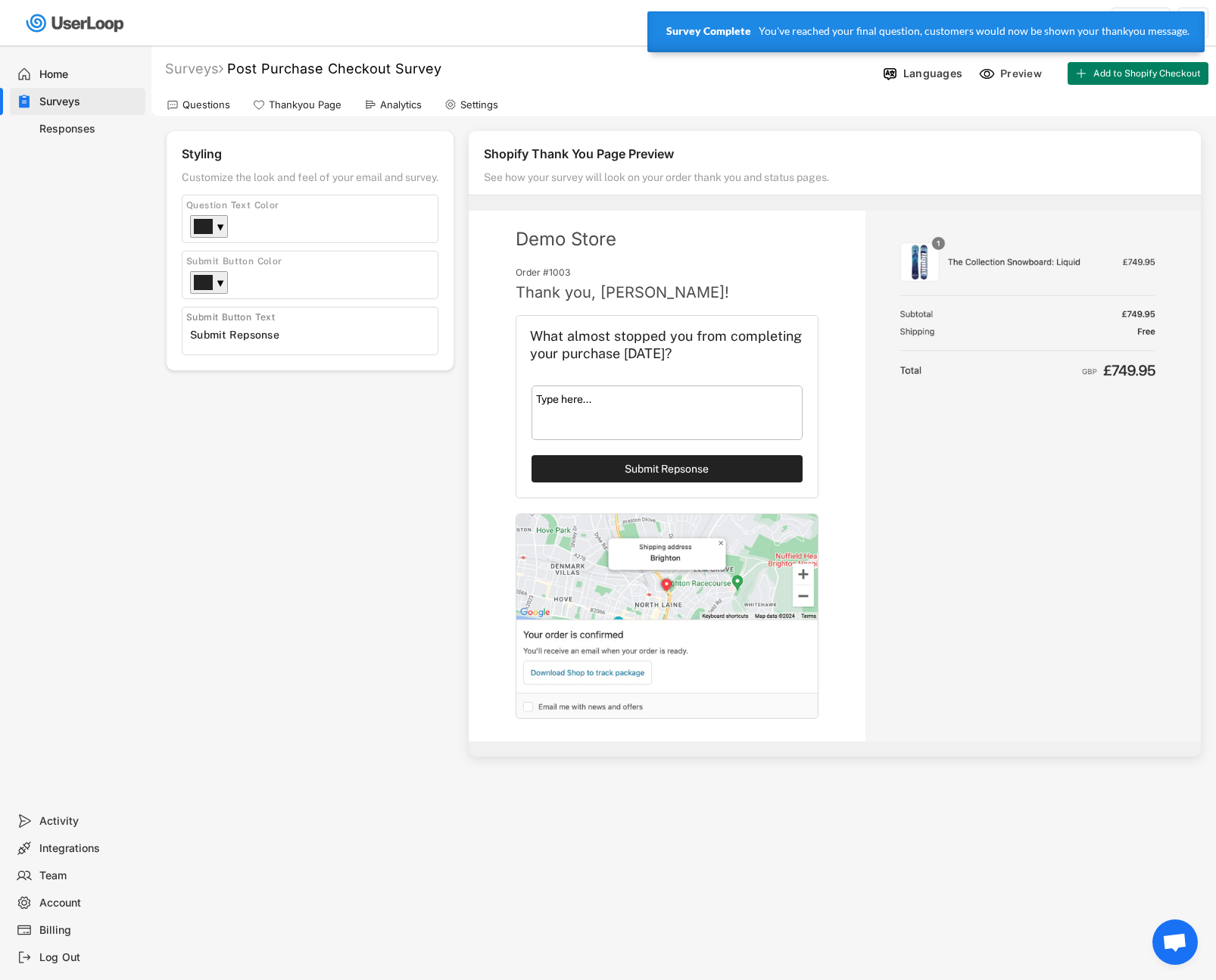
click at [252, 339] on input "input" at bounding box center [314, 334] width 248 height 22
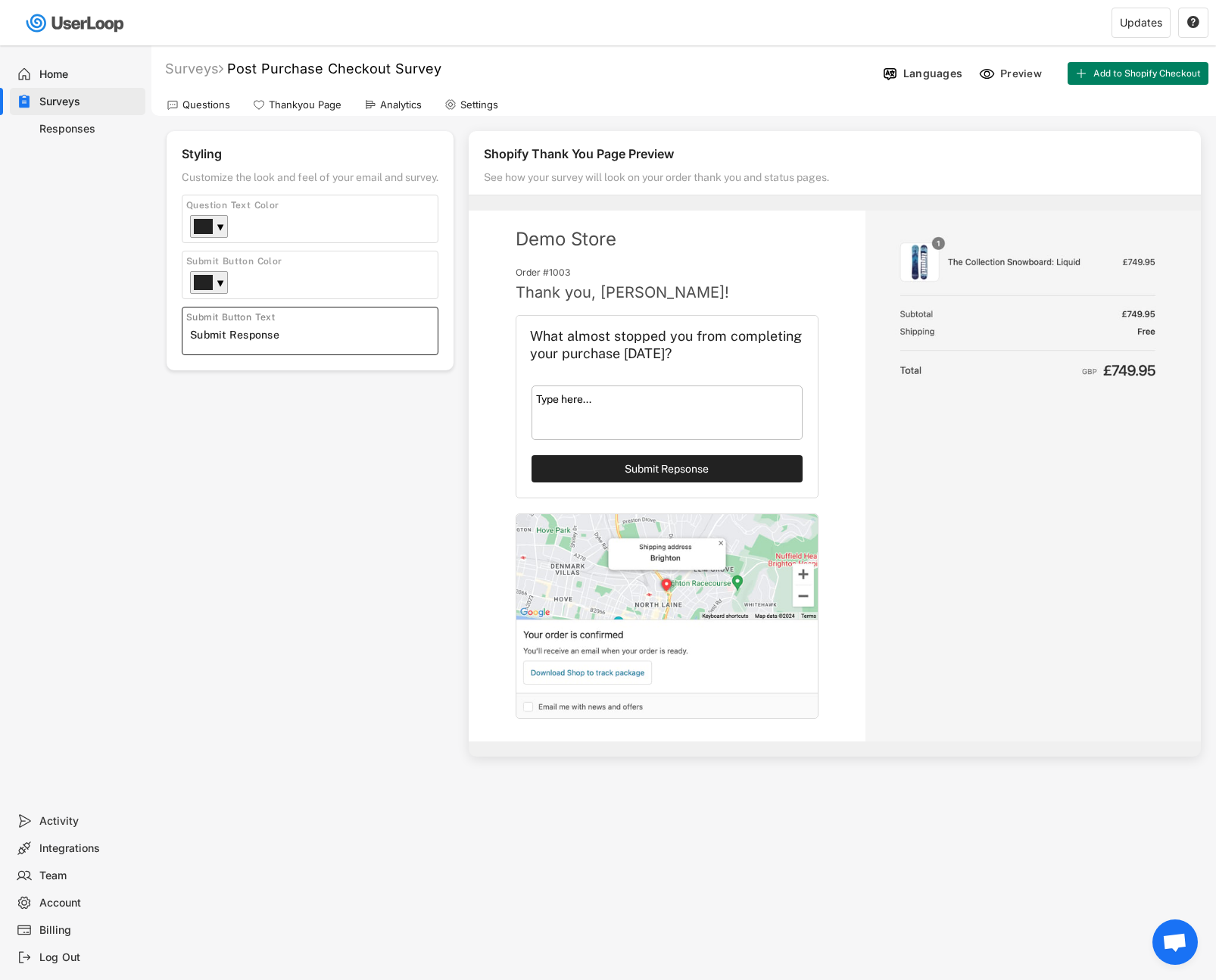
type input "Submit Response"
click at [265, 508] on div "Styling Customize the look and feel of your email and survey. Logo Click to upl…" at bounding box center [683, 444] width 1034 height 625
click at [1130, 29] on div "Updates" at bounding box center [1141, 22] width 59 height 30
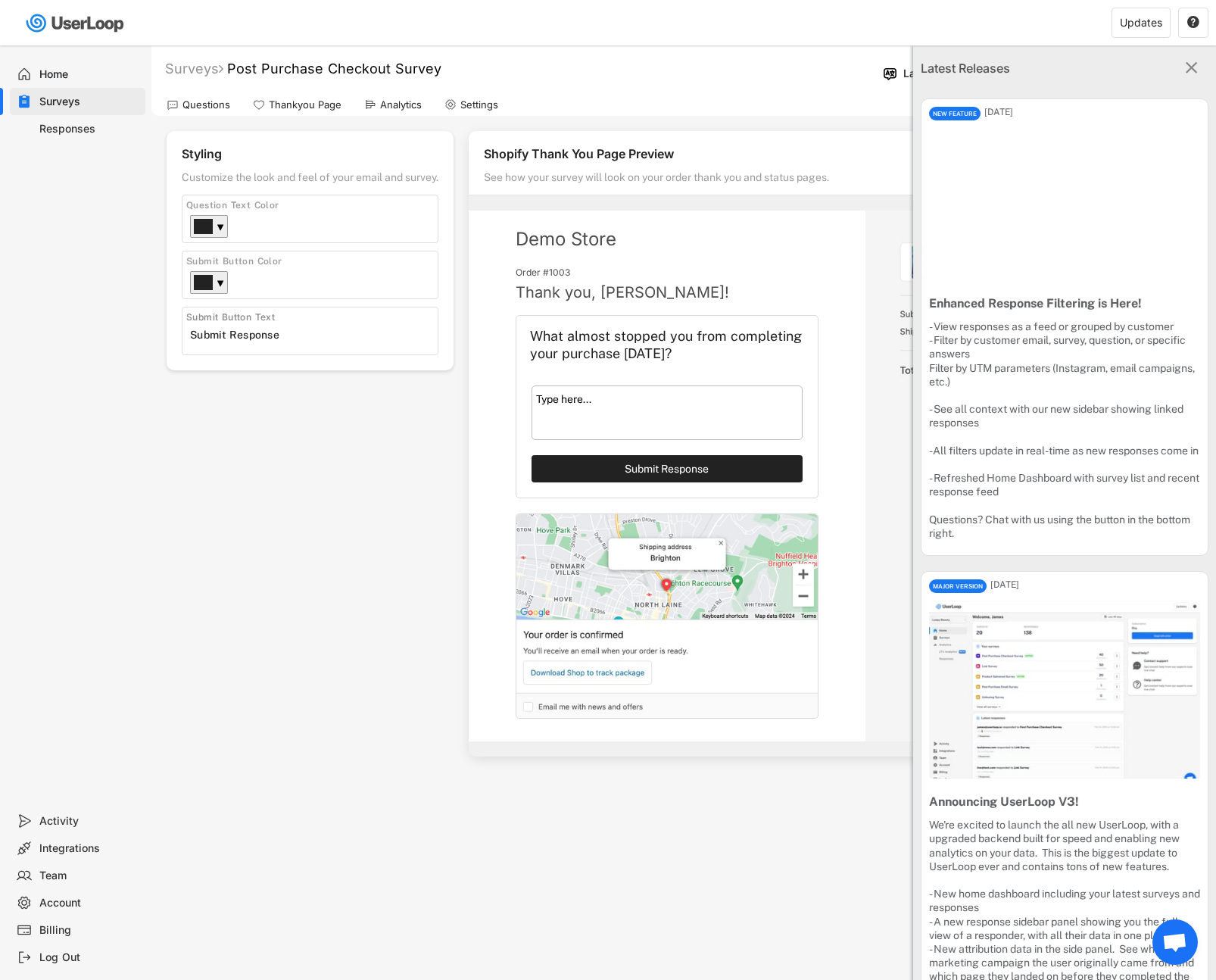
click at [1186, 66] on text "" at bounding box center [1192, 68] width 12 height 20
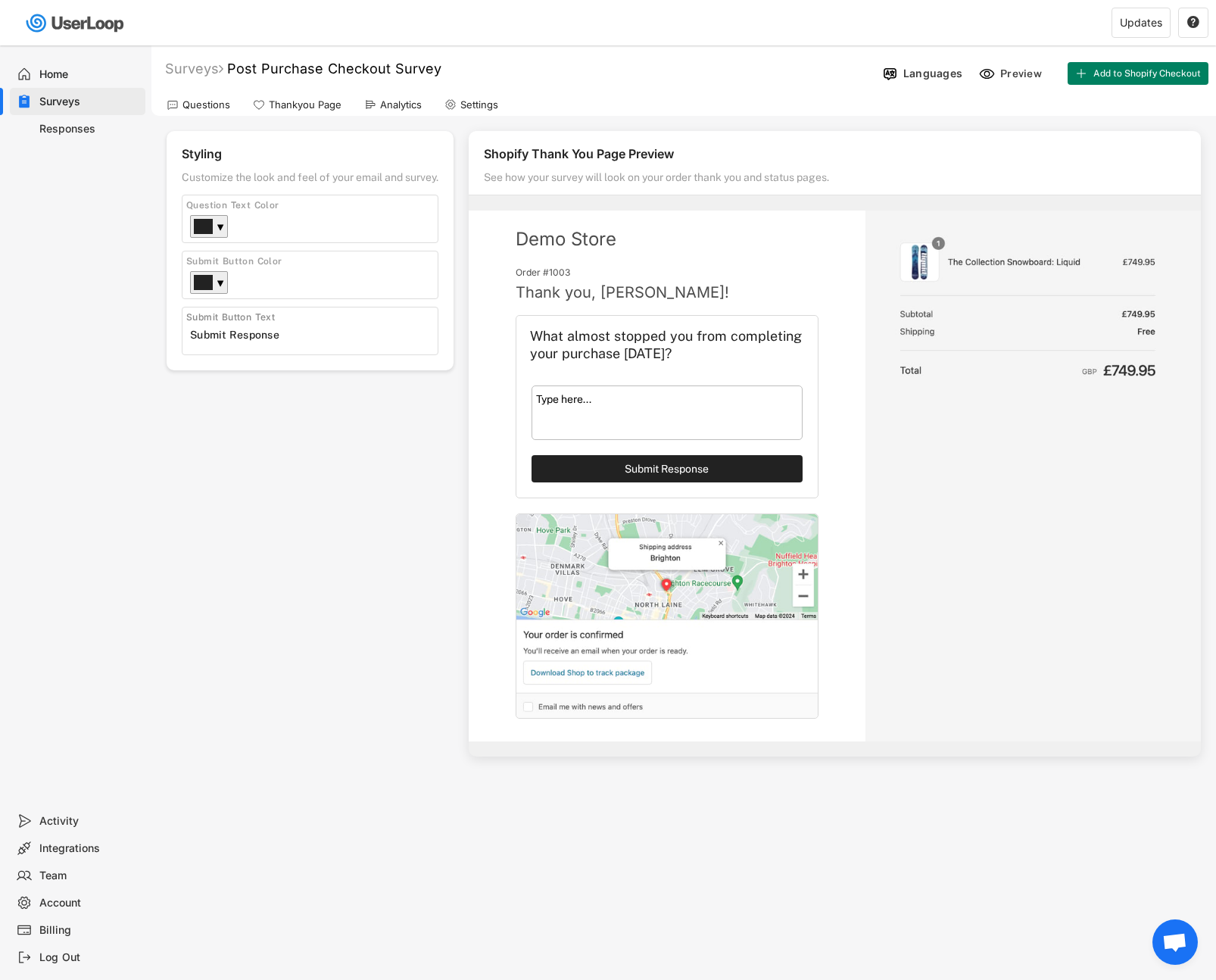
click at [680, 68] on div "Surveys Post Purchase Checkout Survey" at bounding box center [514, 69] width 725 height 18
click at [793, 859] on div "Welcome, Ronnie  Last 30 days SURVEYS 2 RESPONSES 65 Your surveys Post Purchas…" at bounding box center [608, 490] width 1216 height 980
drag, startPoint x: 321, startPoint y: 698, endPoint x: 280, endPoint y: 306, distance: 394.1
click at [321, 698] on div "Styling Customize the look and feel of your email and survey. Logo Click to upl…" at bounding box center [683, 444] width 1034 height 625
click at [69, 122] on div "Responses" at bounding box center [89, 129] width 100 height 14
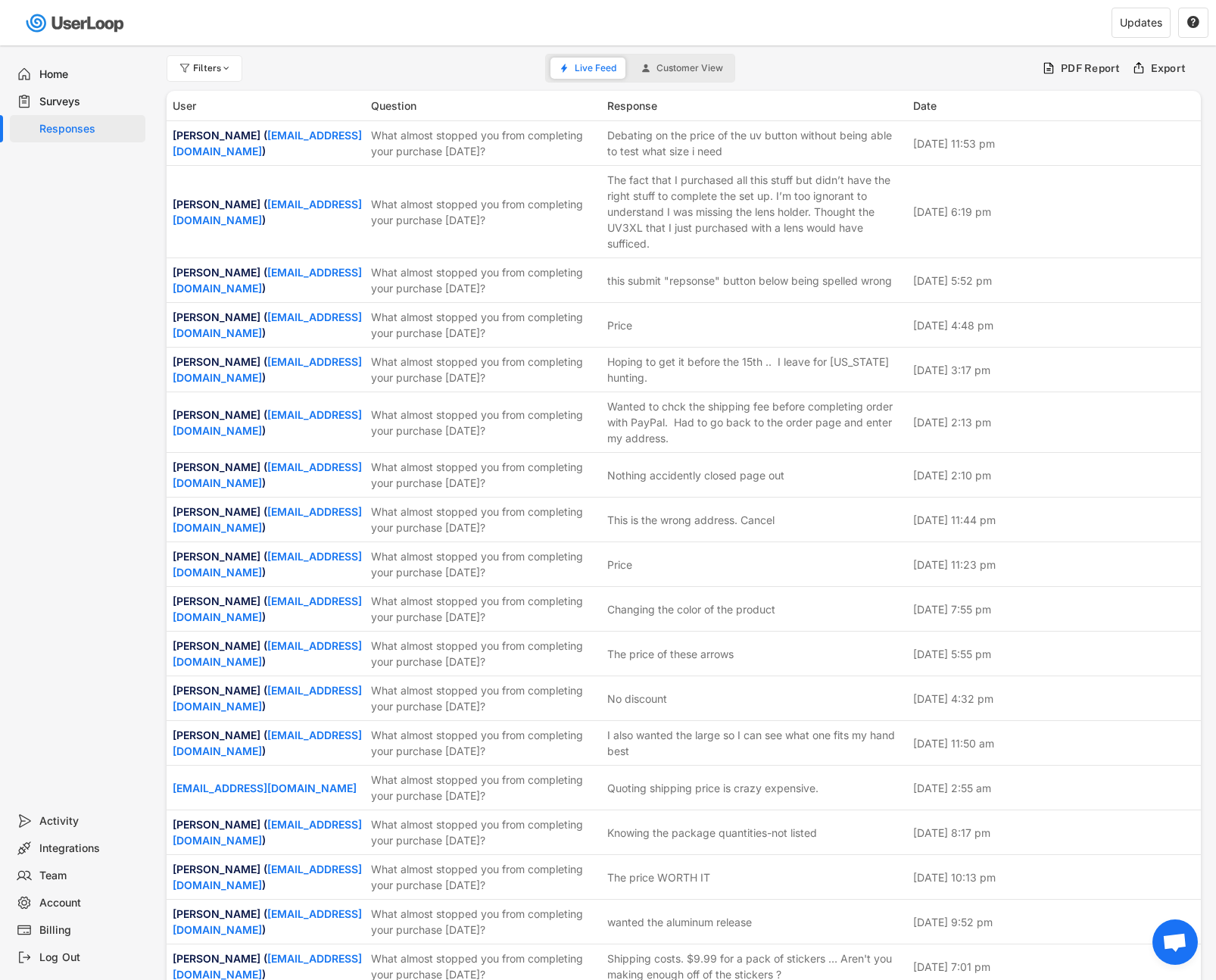
click at [65, 99] on div "Surveys" at bounding box center [89, 102] width 100 height 14
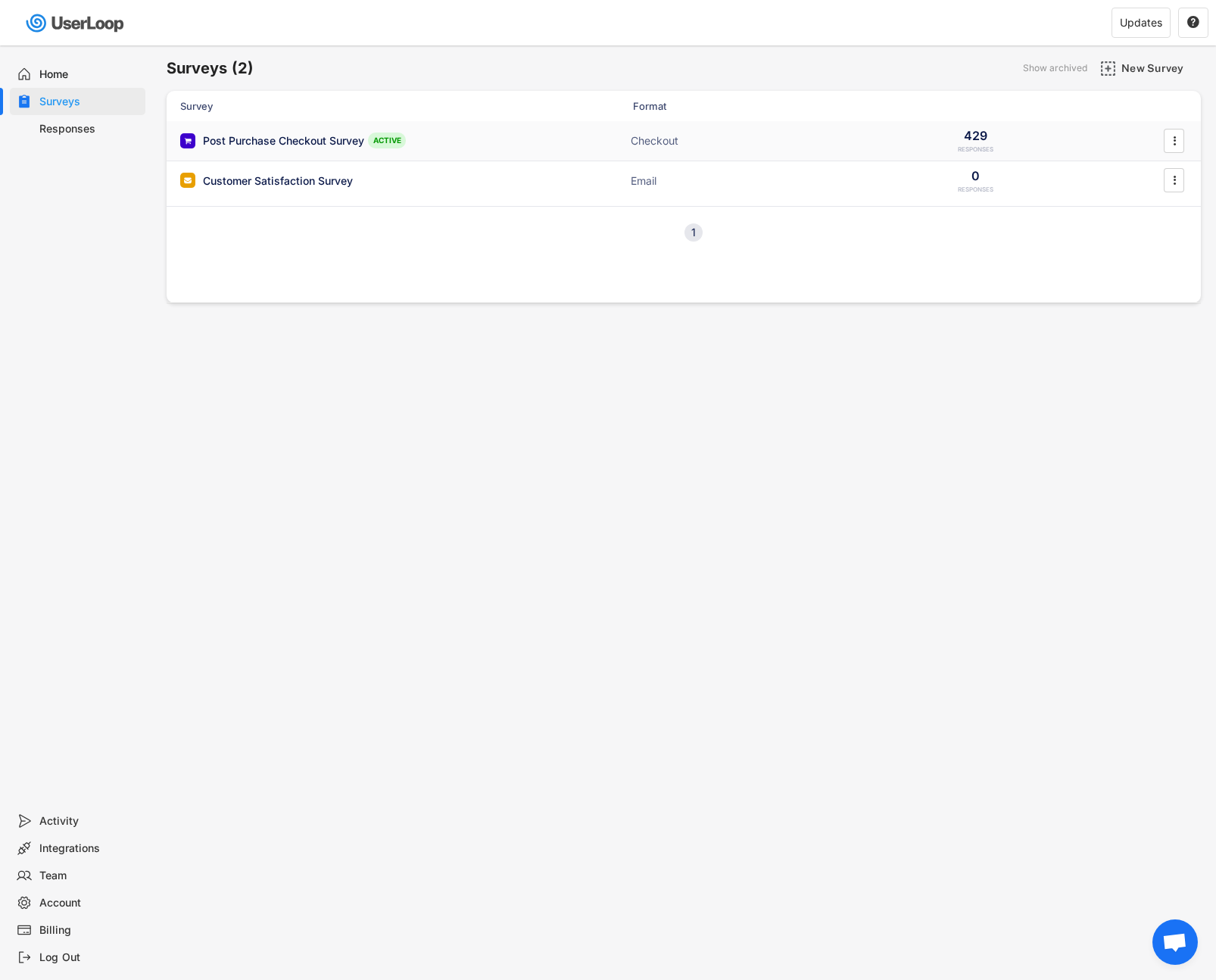
click at [308, 140] on div "Post Purchase Checkout Survey" at bounding box center [283, 141] width 161 height 15
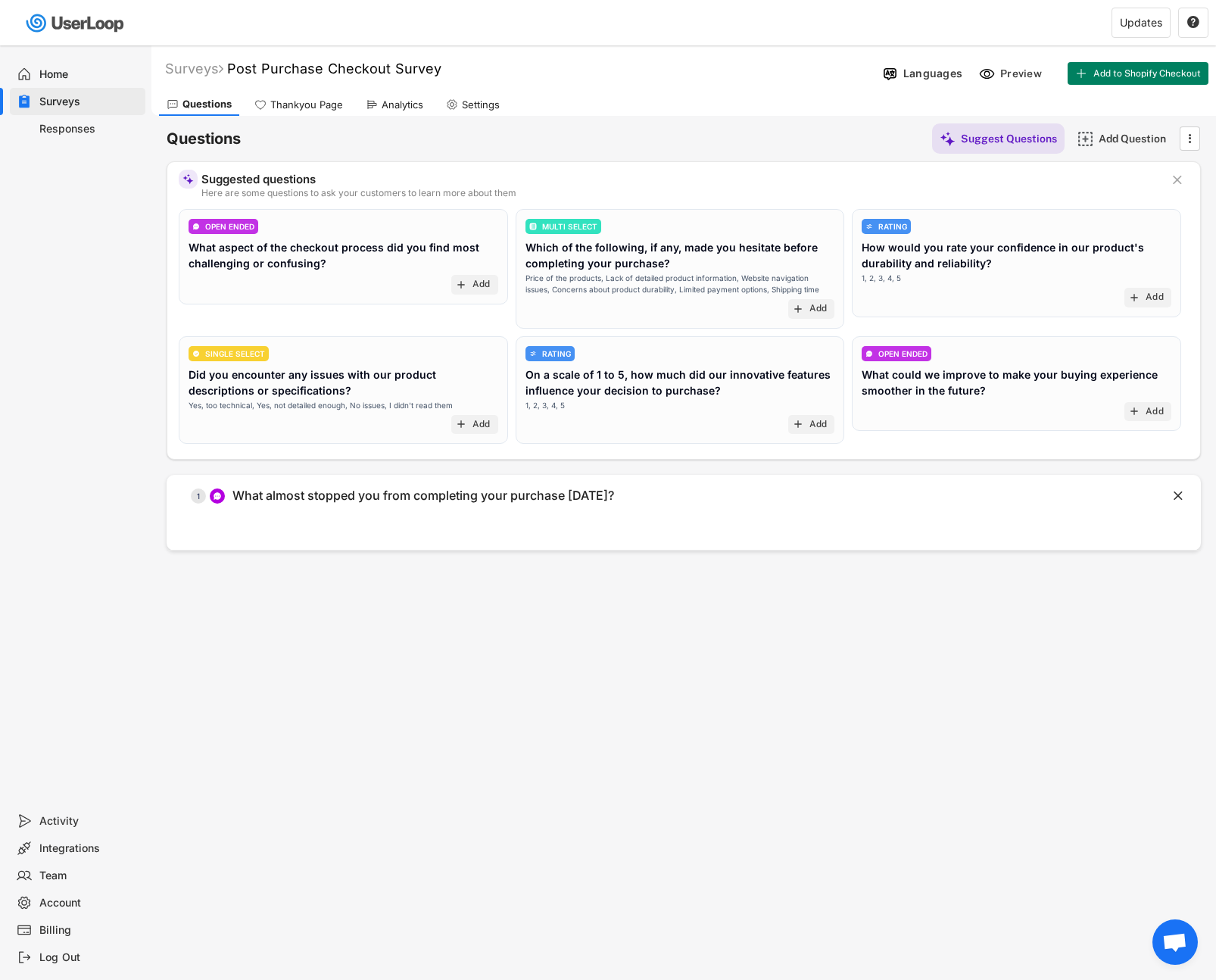
click at [69, 124] on div "Responses" at bounding box center [89, 129] width 100 height 14
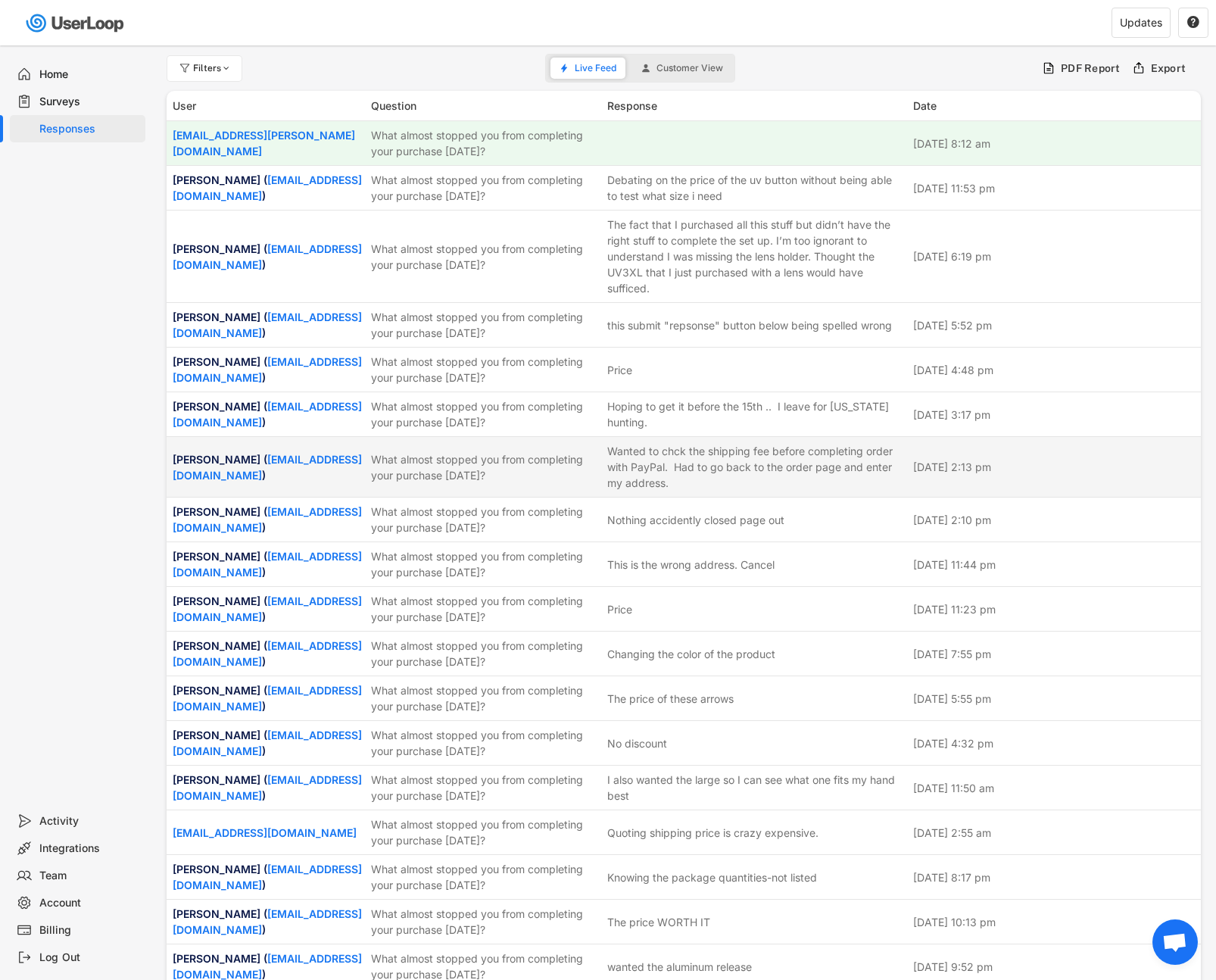
click at [673, 482] on div "Wanted to chck the shipping fee before completing order with PayPal. Had to go …" at bounding box center [755, 467] width 297 height 48
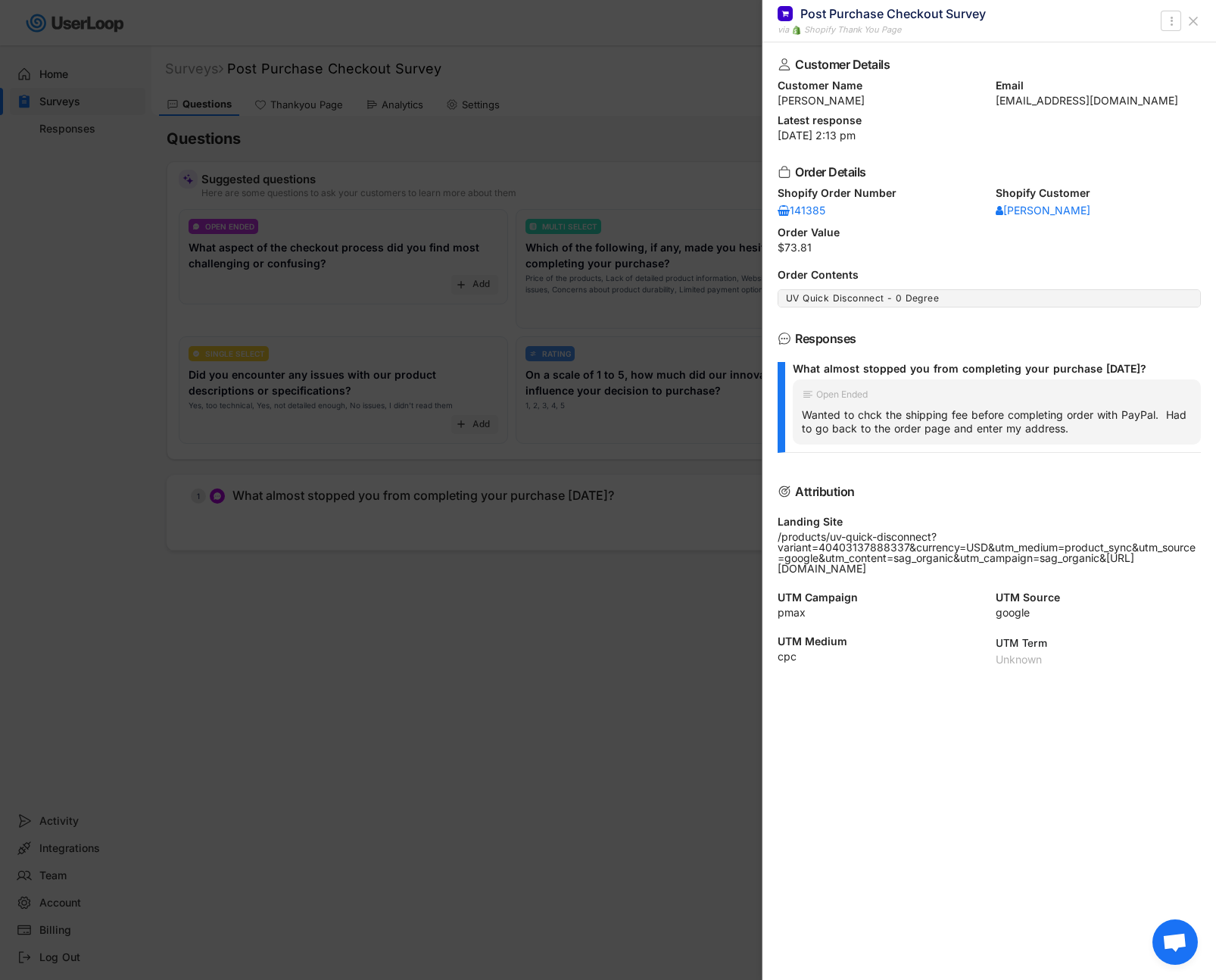
click at [510, 633] on div at bounding box center [608, 490] width 1216 height 980
